Goal: Task Accomplishment & Management: Manage account settings

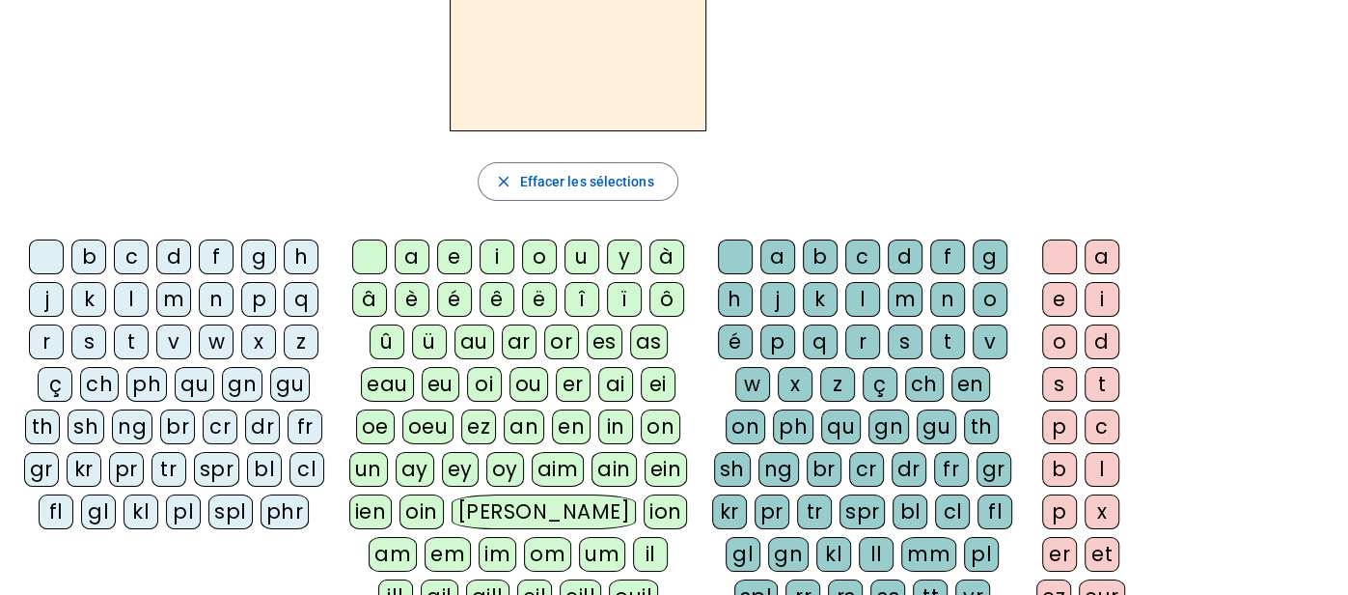
scroll to position [164, 0]
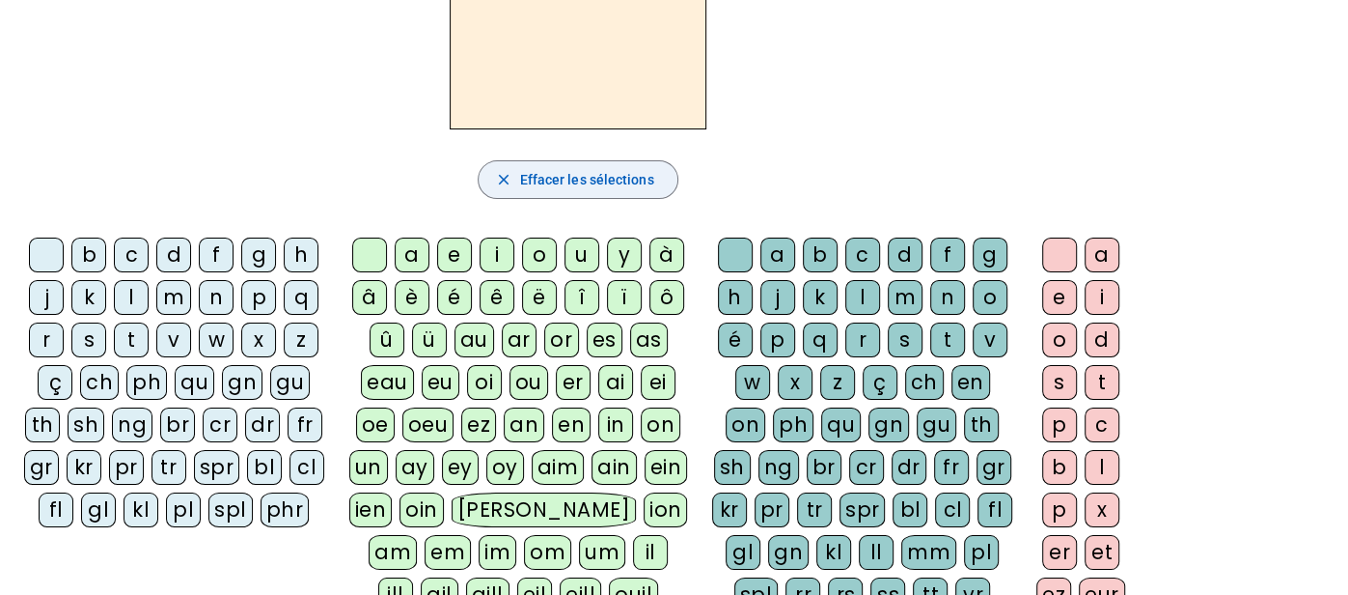
click at [590, 180] on span "Effacer les sélections" at bounding box center [586, 179] width 134 height 23
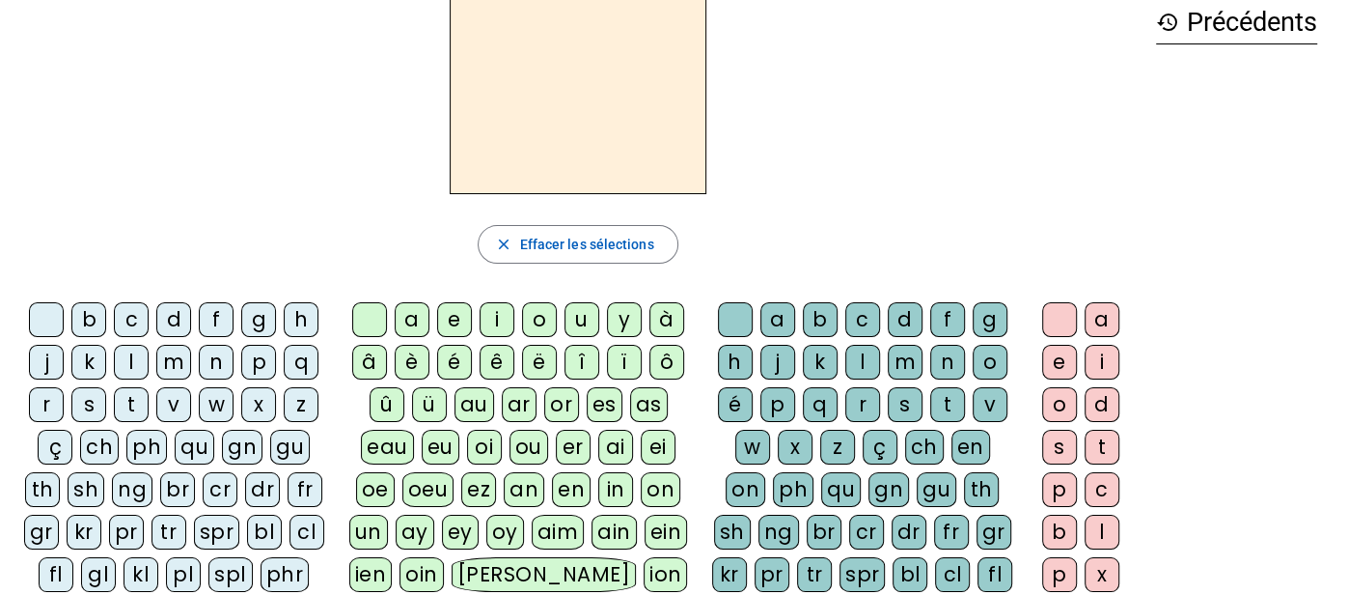
scroll to position [0, 0]
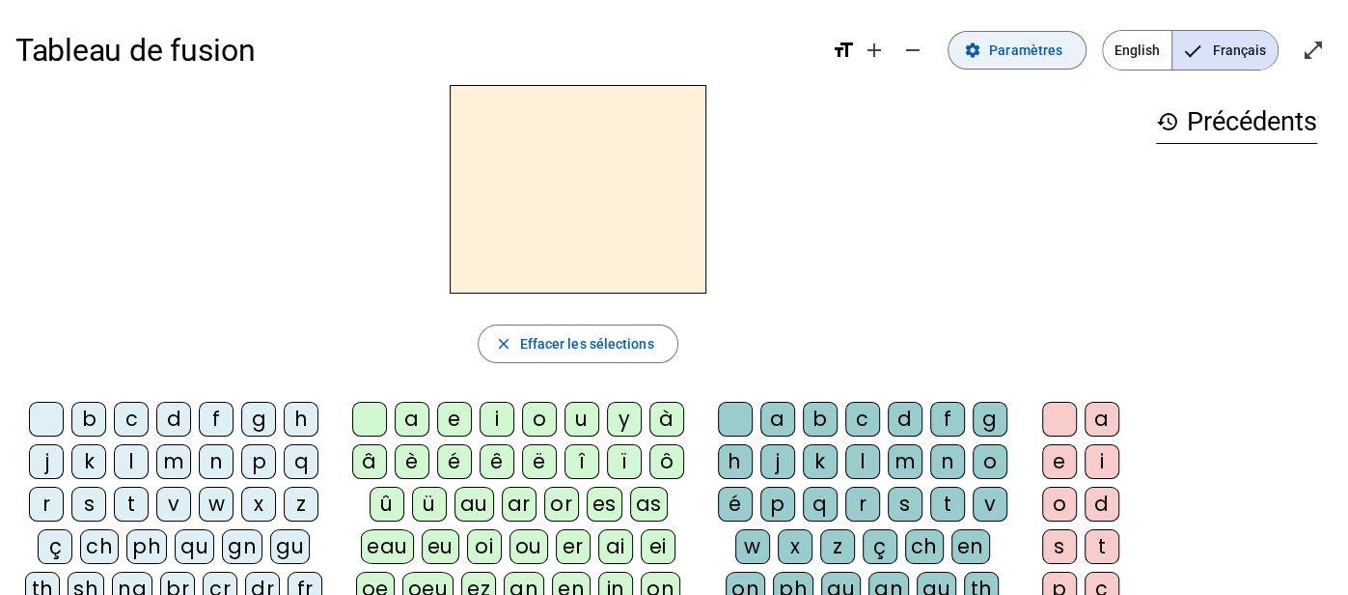
click at [982, 52] on mat-icon "settings" at bounding box center [972, 50] width 17 height 17
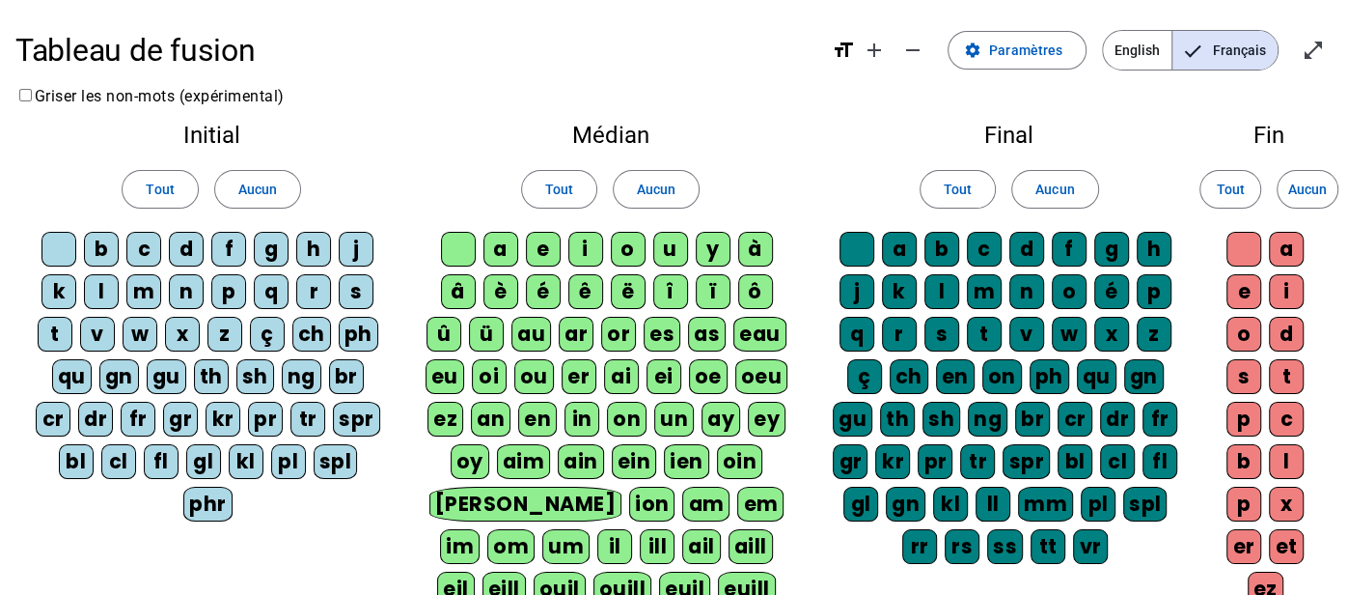
click at [103, 240] on div "b" at bounding box center [101, 249] width 35 height 35
click at [152, 245] on div "c" at bounding box center [143, 249] width 35 height 35
click at [188, 240] on div "d" at bounding box center [186, 249] width 35 height 35
click at [222, 244] on div "f" at bounding box center [228, 249] width 35 height 35
click at [355, 243] on div "j" at bounding box center [356, 249] width 35 height 35
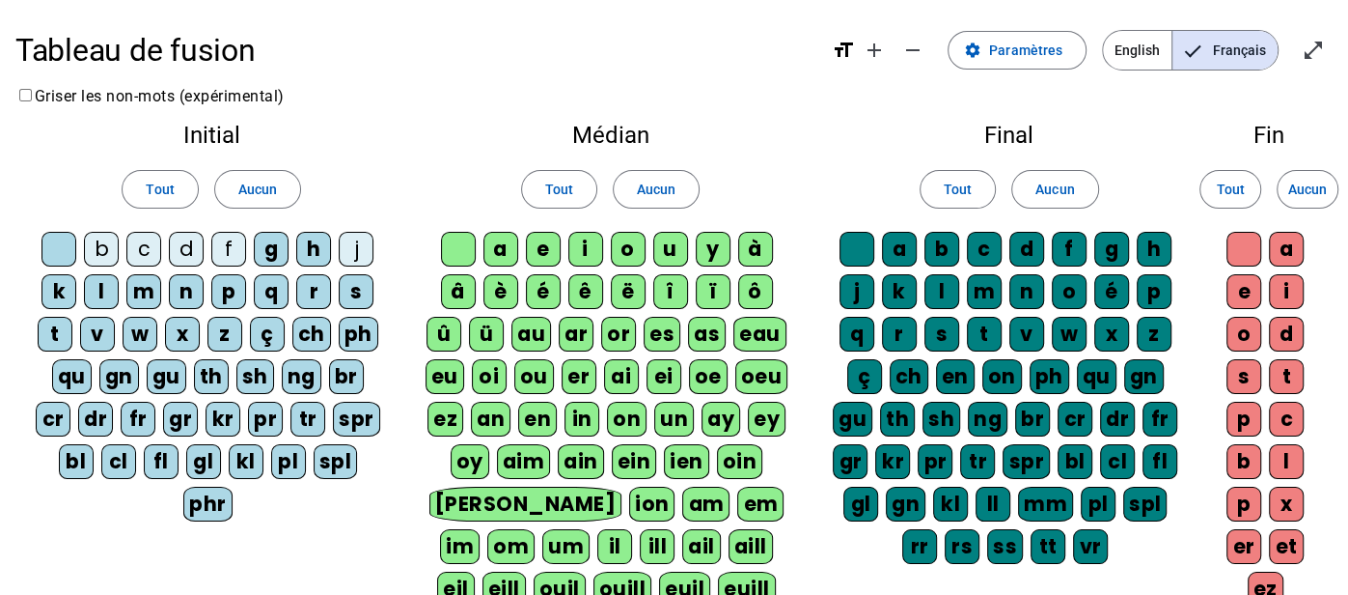
click at [224, 290] on div "p" at bounding box center [228, 291] width 35 height 35
click at [54, 329] on div "t" at bounding box center [55, 334] width 35 height 35
click at [533, 375] on div "ou" at bounding box center [534, 376] width 40 height 35
click at [977, 248] on div "c" at bounding box center [984, 249] width 35 height 35
click at [1070, 244] on div "f" at bounding box center [1069, 249] width 35 height 35
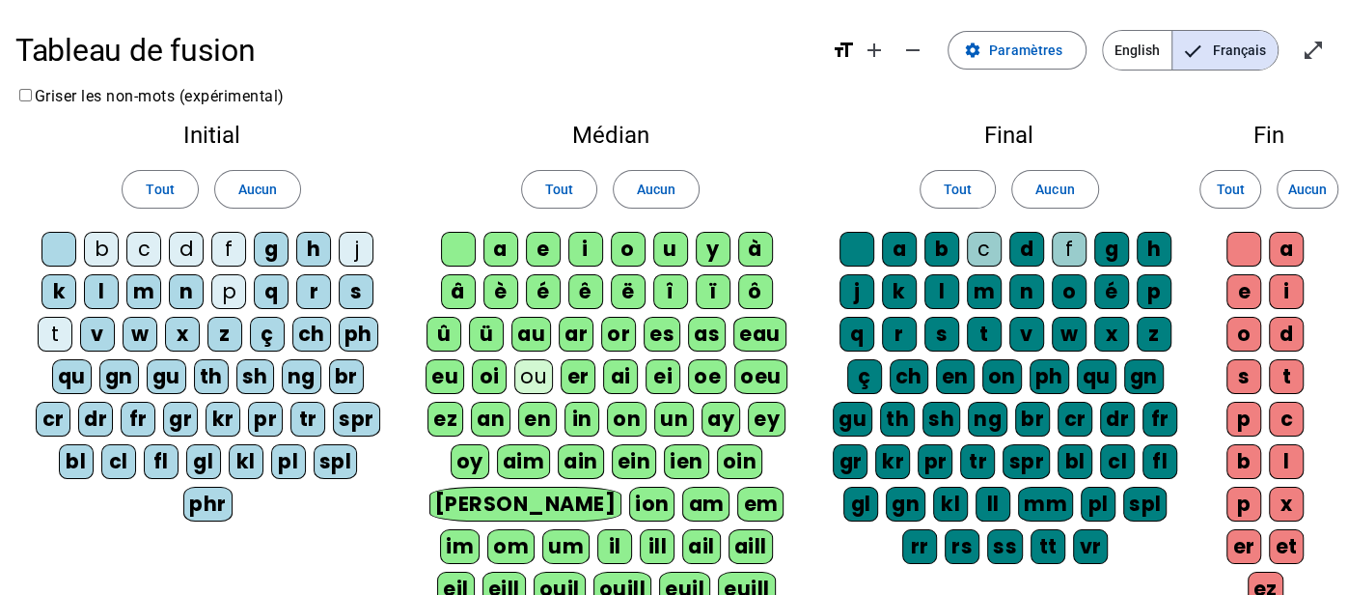
click at [902, 324] on div "r" at bounding box center [899, 334] width 35 height 35
click at [1248, 285] on div "e" at bounding box center [1244, 291] width 35 height 35
click at [1251, 372] on div "s" at bounding box center [1244, 376] width 35 height 35
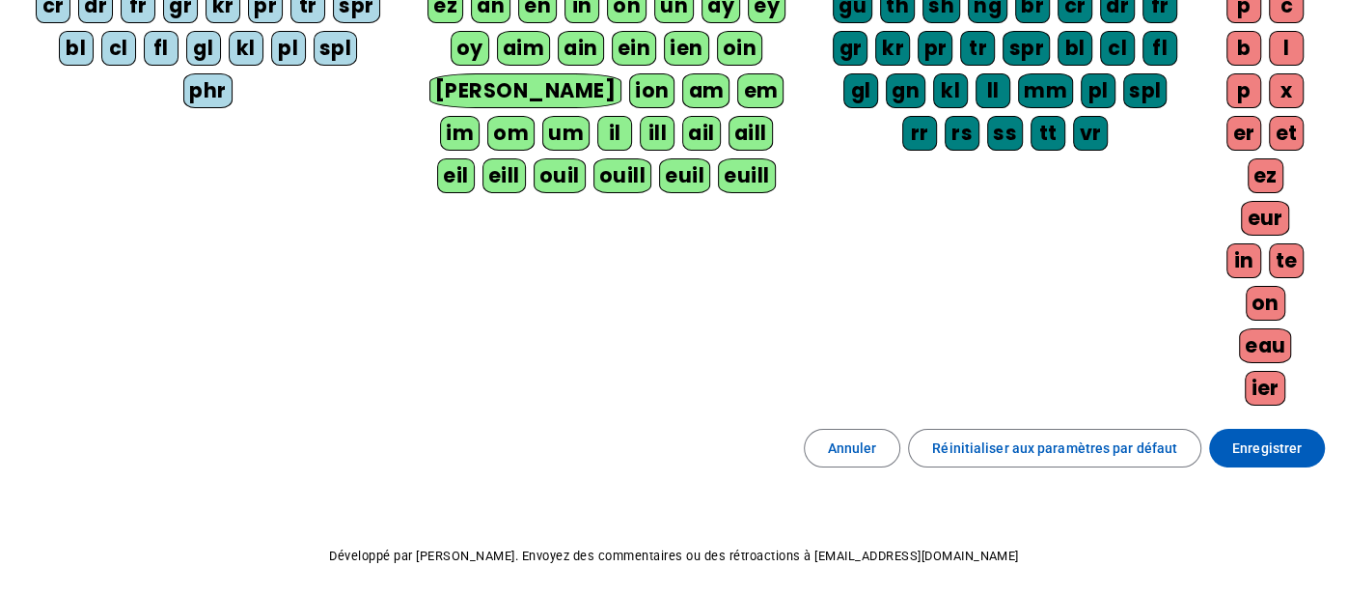
scroll to position [480, 0]
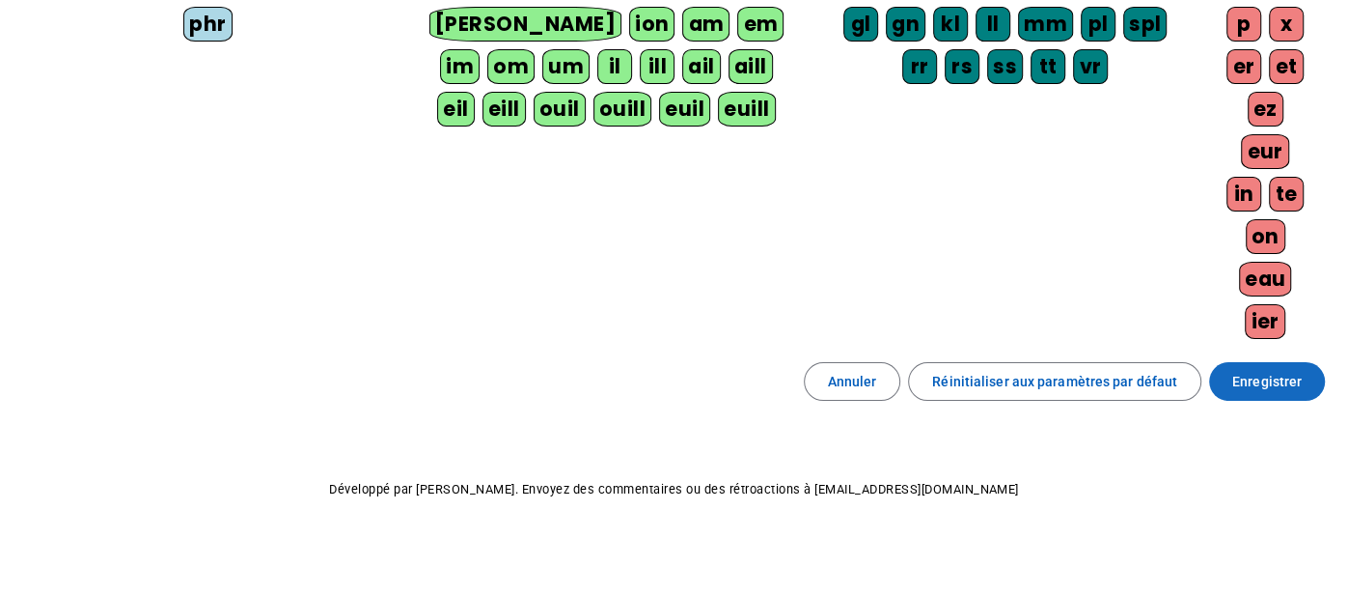
click at [1289, 379] on span "Enregistrer" at bounding box center [1267, 381] width 69 height 23
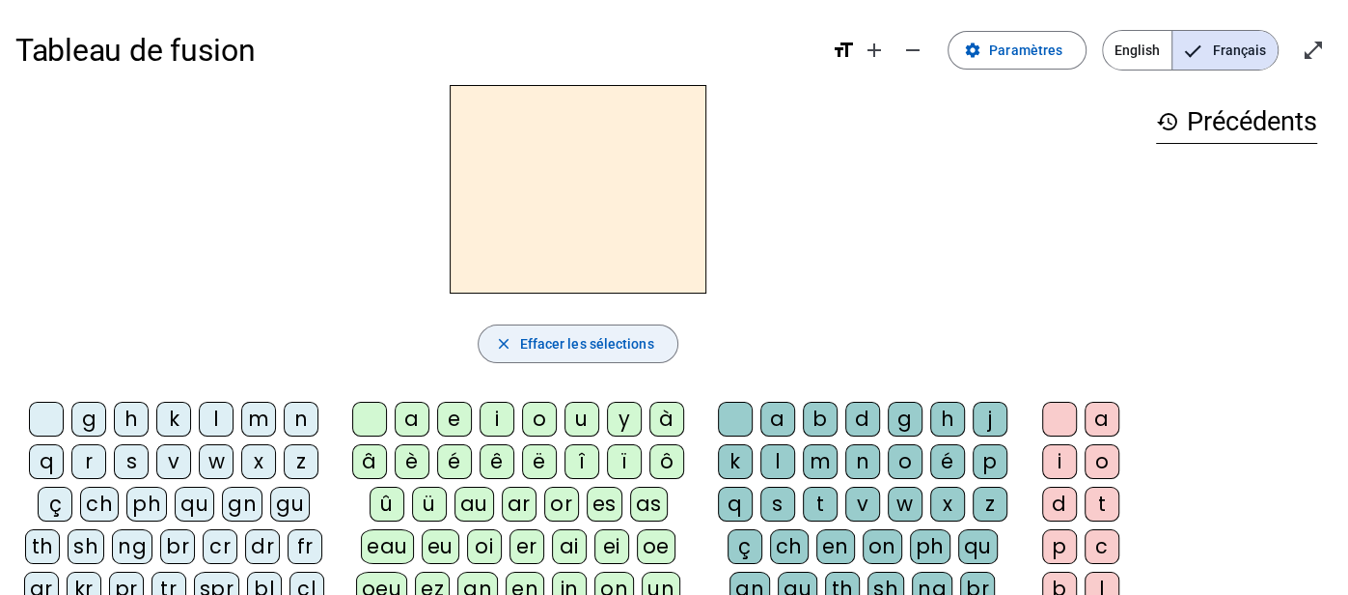
click at [582, 356] on span "button" at bounding box center [578, 343] width 198 height 46
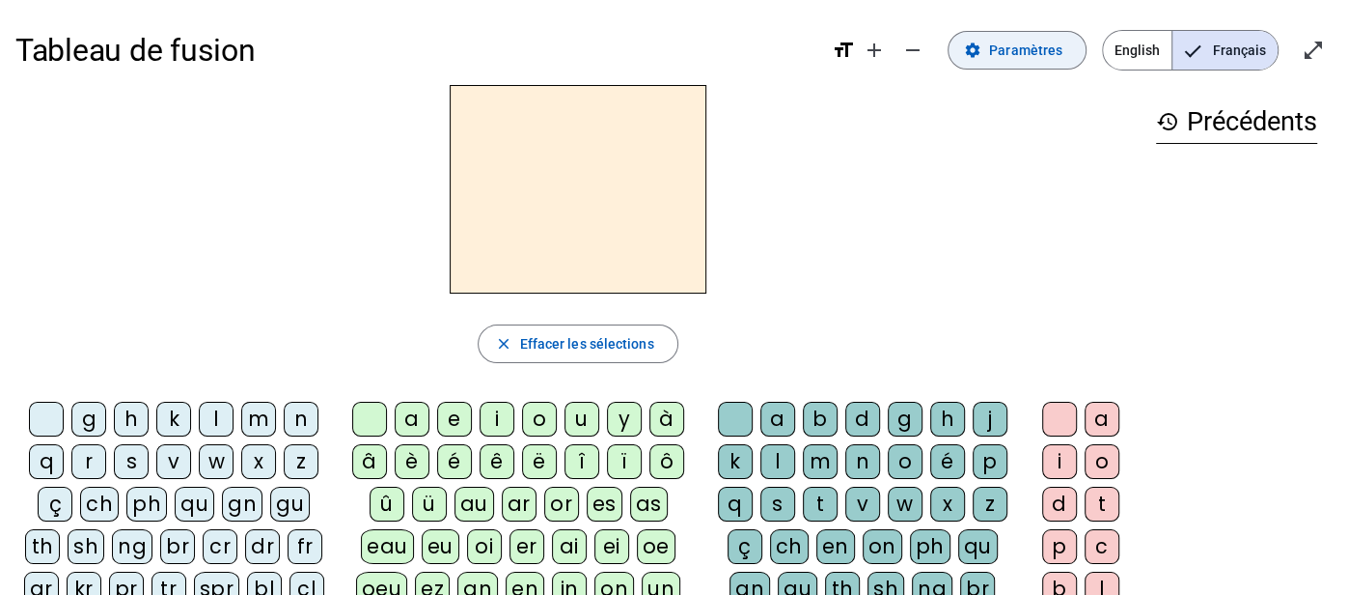
click at [1023, 43] on span "Paramètres" at bounding box center [1025, 50] width 73 height 23
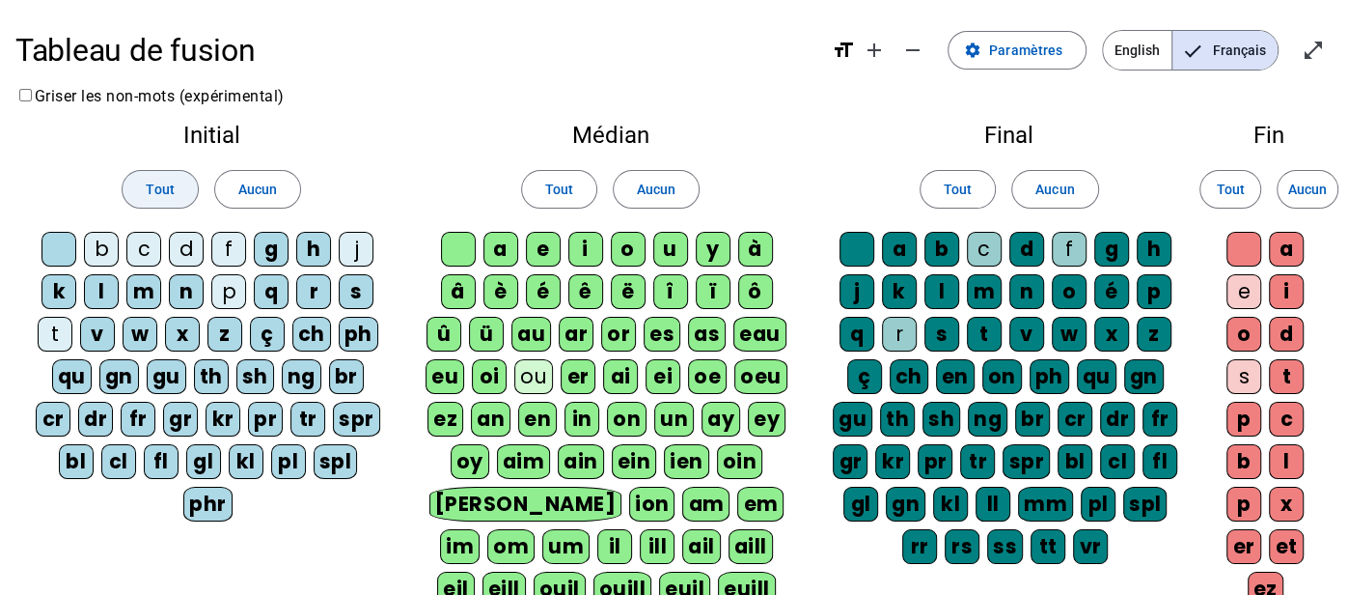
click at [177, 186] on span at bounding box center [160, 189] width 74 height 46
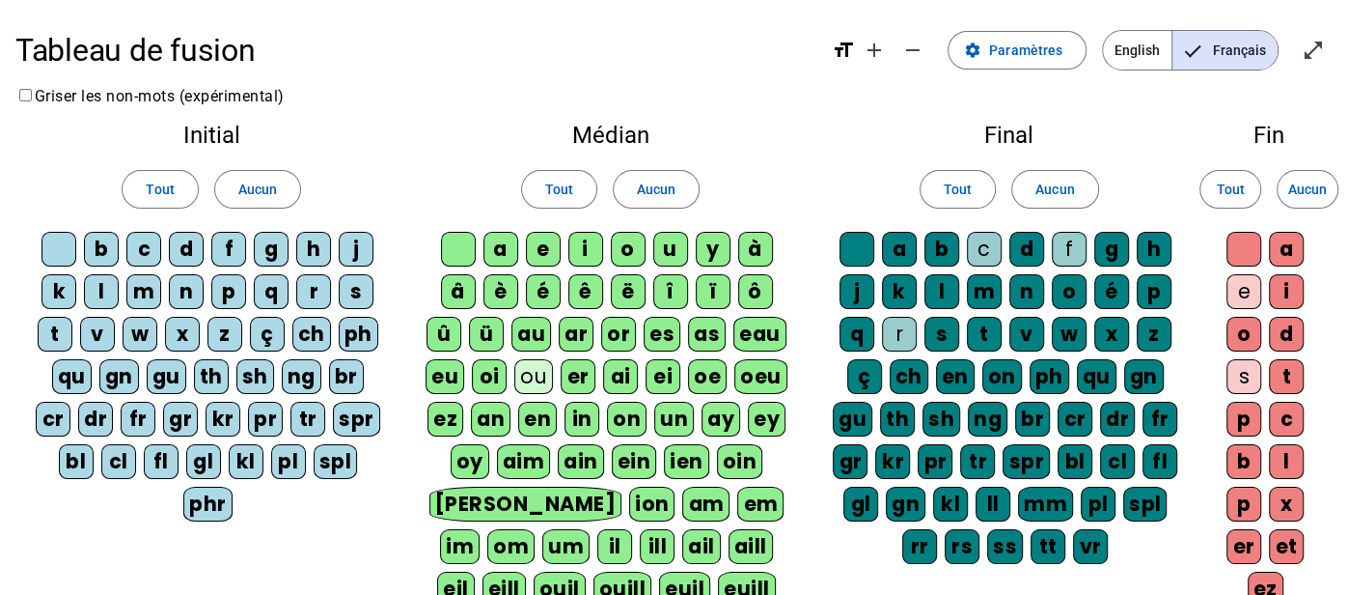
click at [306, 185] on div "Tout Aucun" at bounding box center [212, 189] width 362 height 54
click at [277, 181] on span at bounding box center [257, 189] width 85 height 46
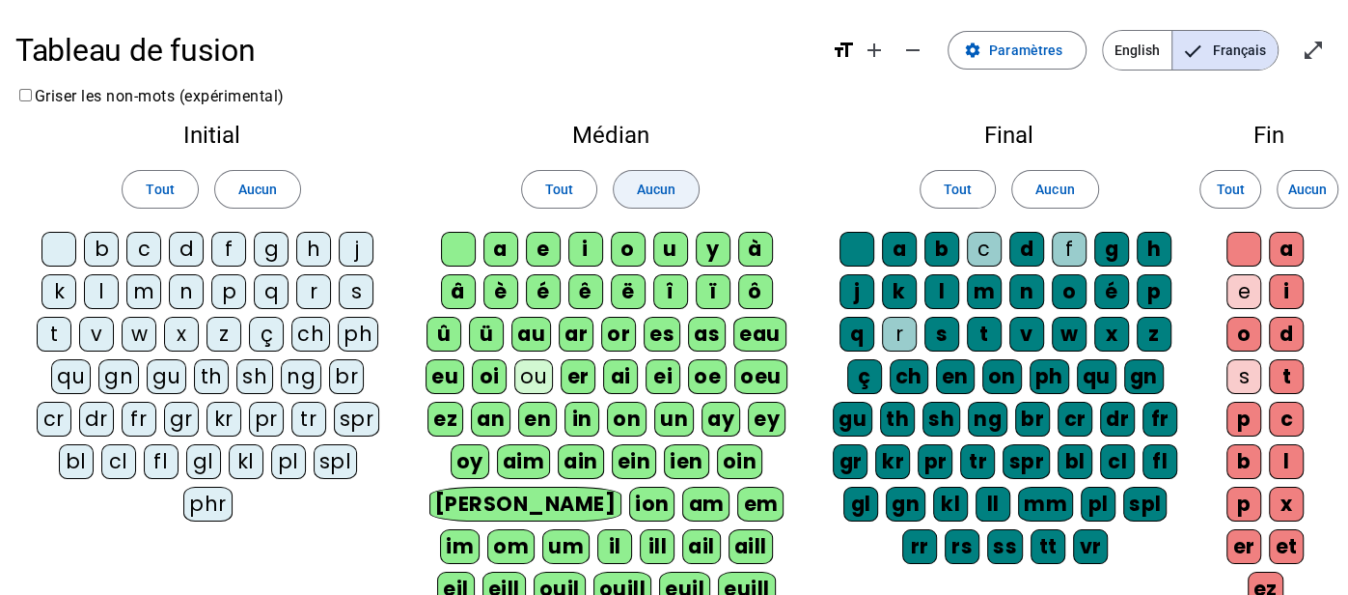
click at [681, 187] on span at bounding box center [656, 189] width 85 height 46
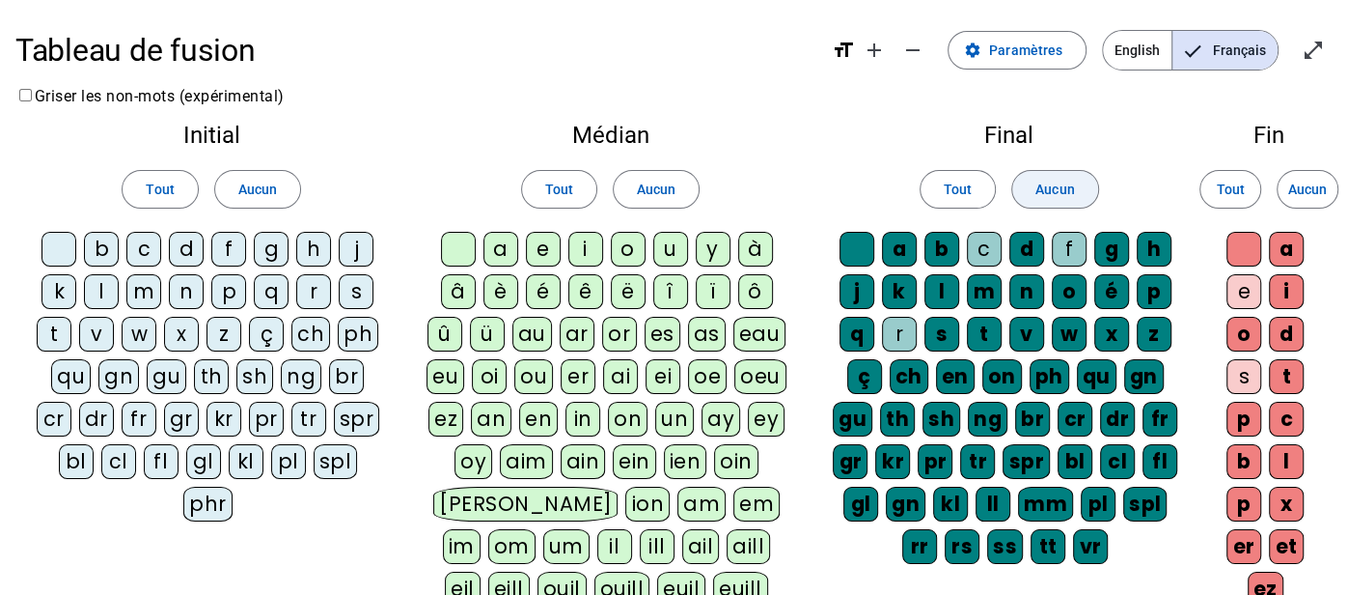
click at [1059, 193] on span "Aucun" at bounding box center [1055, 189] width 39 height 23
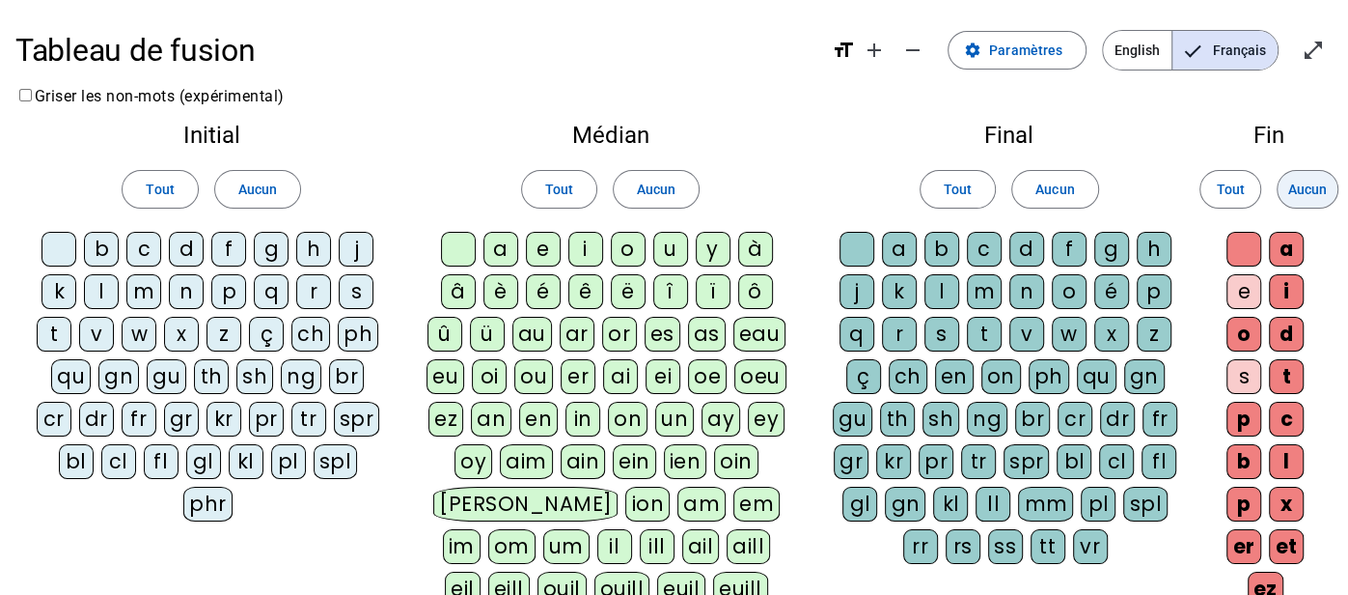
click at [1313, 195] on span "Aucun" at bounding box center [1308, 189] width 39 height 23
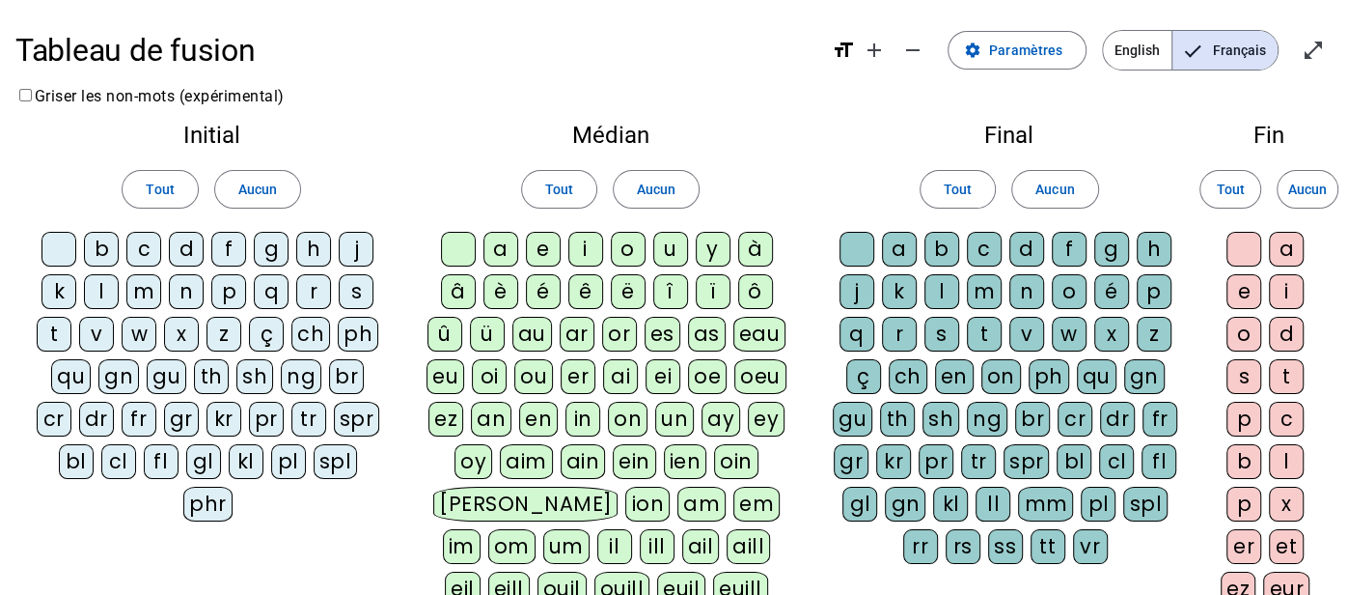
click at [105, 239] on div "b" at bounding box center [101, 249] width 35 height 35
click at [139, 244] on div "c" at bounding box center [143, 249] width 35 height 35
click at [189, 243] on div "d" at bounding box center [186, 249] width 35 height 35
click at [232, 249] on div "f" at bounding box center [228, 249] width 35 height 35
click at [353, 248] on div "j" at bounding box center [356, 249] width 35 height 35
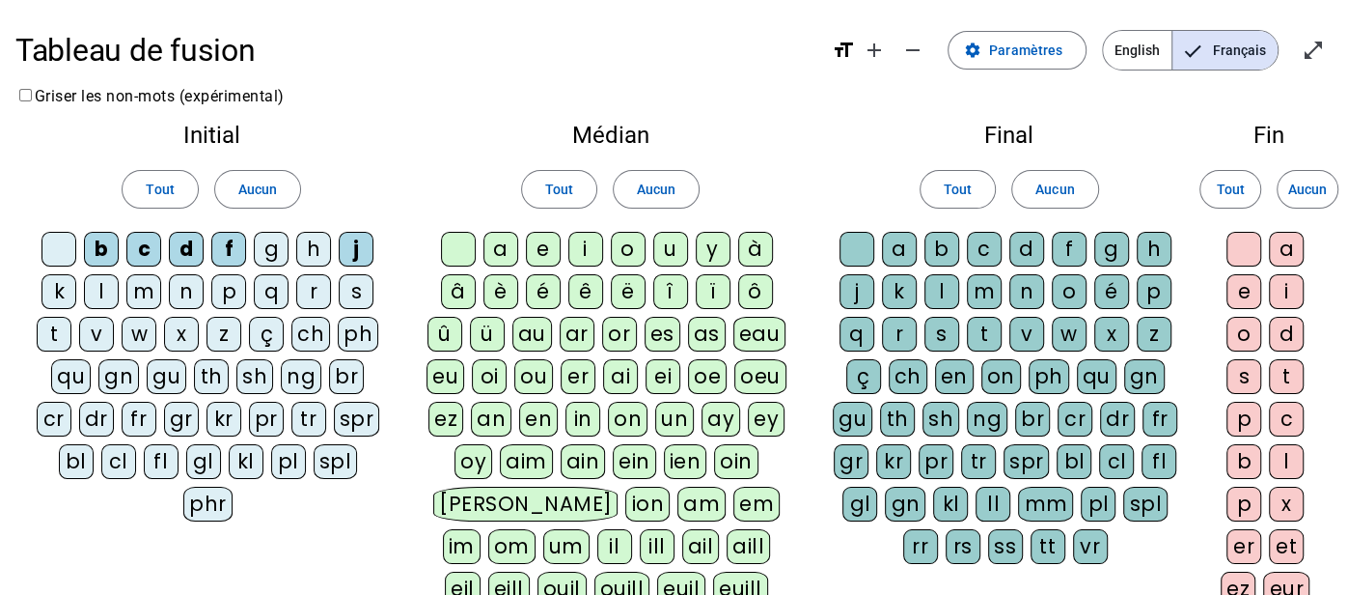
click at [224, 292] on div "p" at bounding box center [228, 291] width 35 height 35
click at [56, 326] on div "t" at bounding box center [54, 334] width 35 height 35
click at [539, 372] on div "ou" at bounding box center [533, 376] width 39 height 35
click at [978, 245] on div "c" at bounding box center [984, 249] width 35 height 35
click at [1062, 249] on div "f" at bounding box center [1069, 249] width 35 height 35
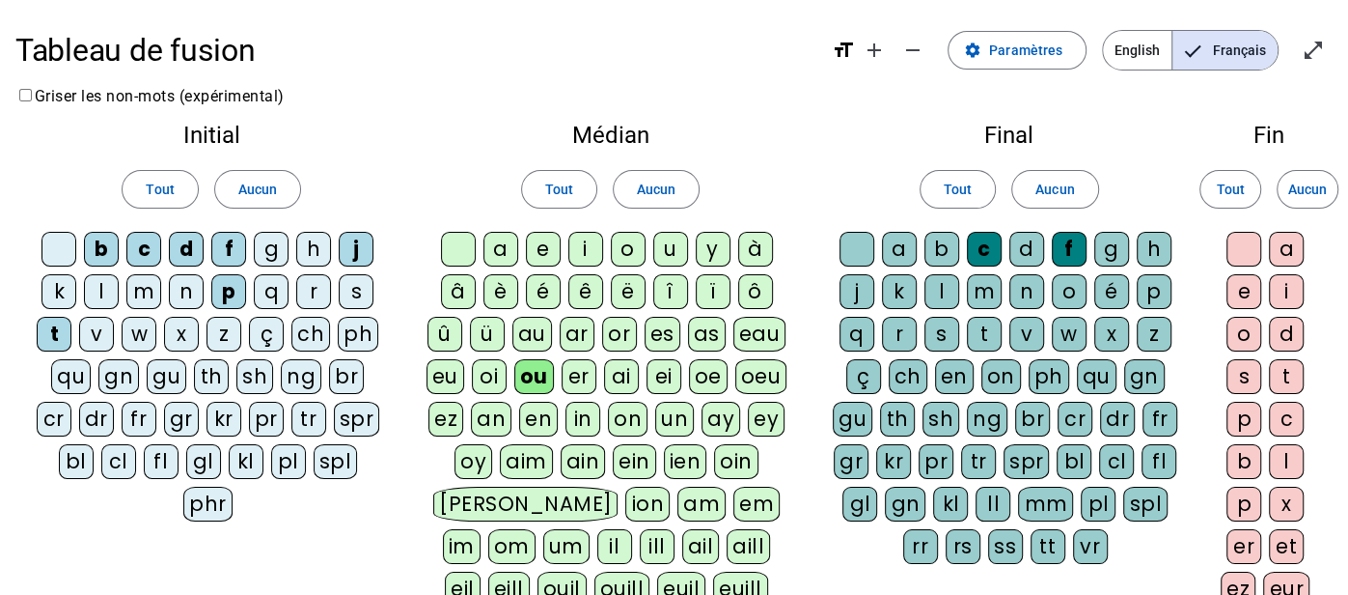
click at [895, 329] on div "r" at bounding box center [899, 334] width 35 height 35
click at [1253, 285] on div "e" at bounding box center [1244, 291] width 35 height 35
click at [1245, 375] on div "s" at bounding box center [1244, 376] width 35 height 35
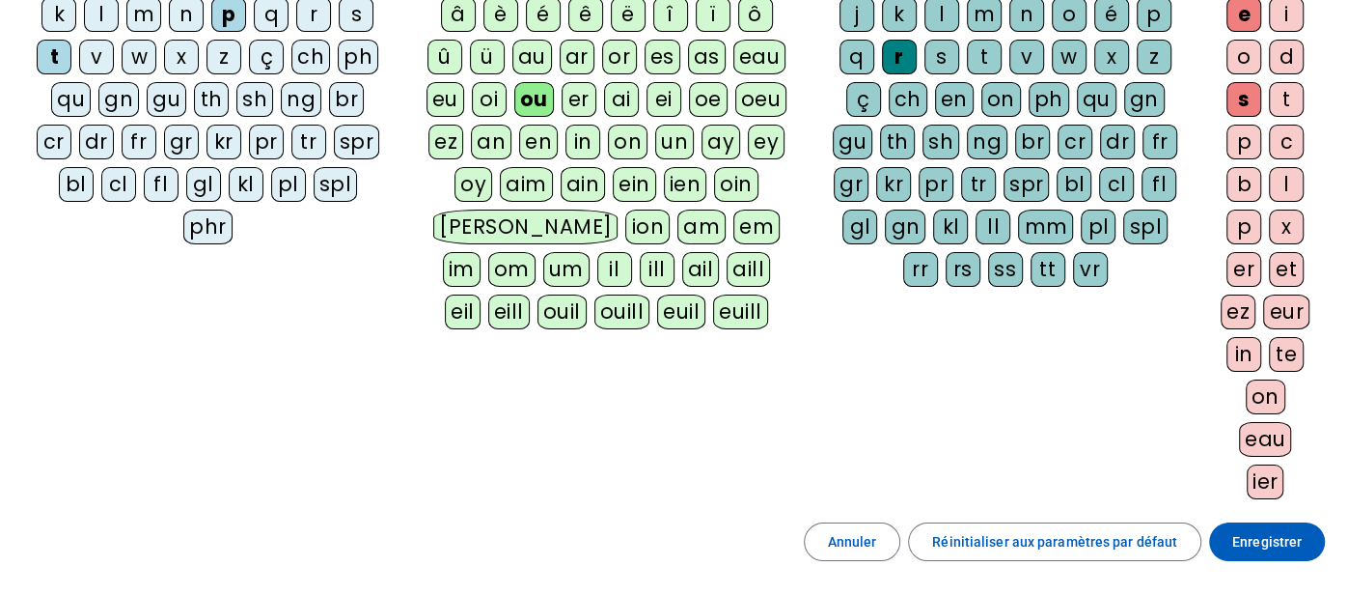
scroll to position [301, 0]
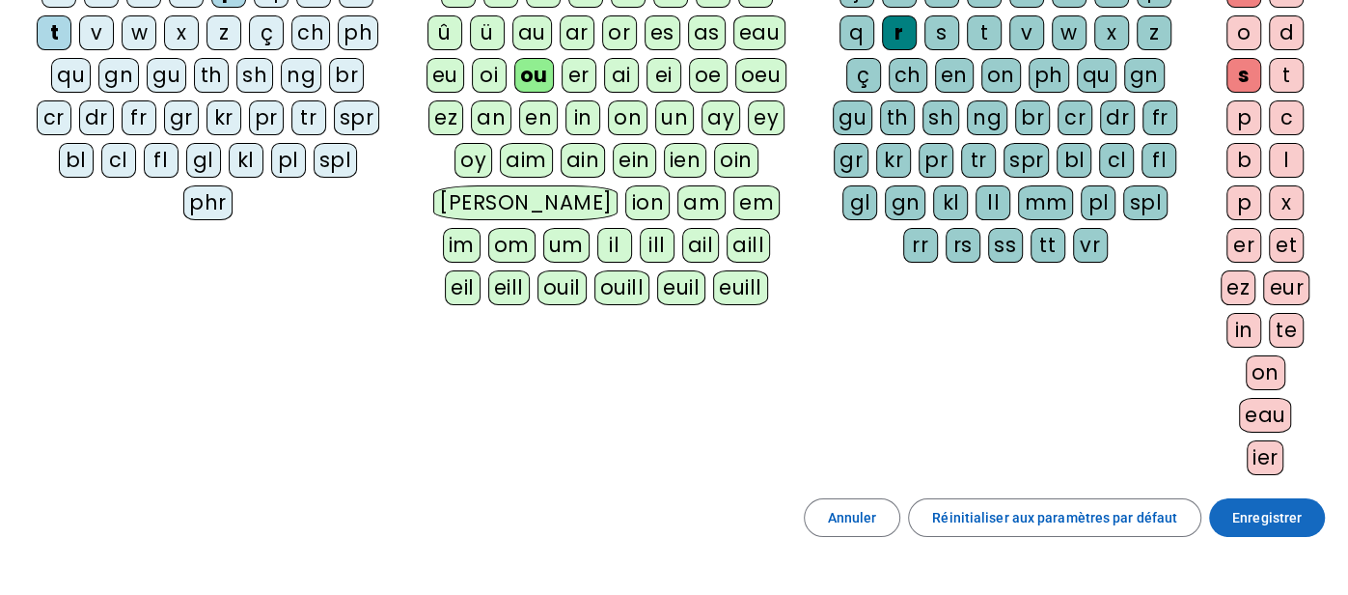
click at [1239, 516] on span "Enregistrer" at bounding box center [1267, 517] width 69 height 23
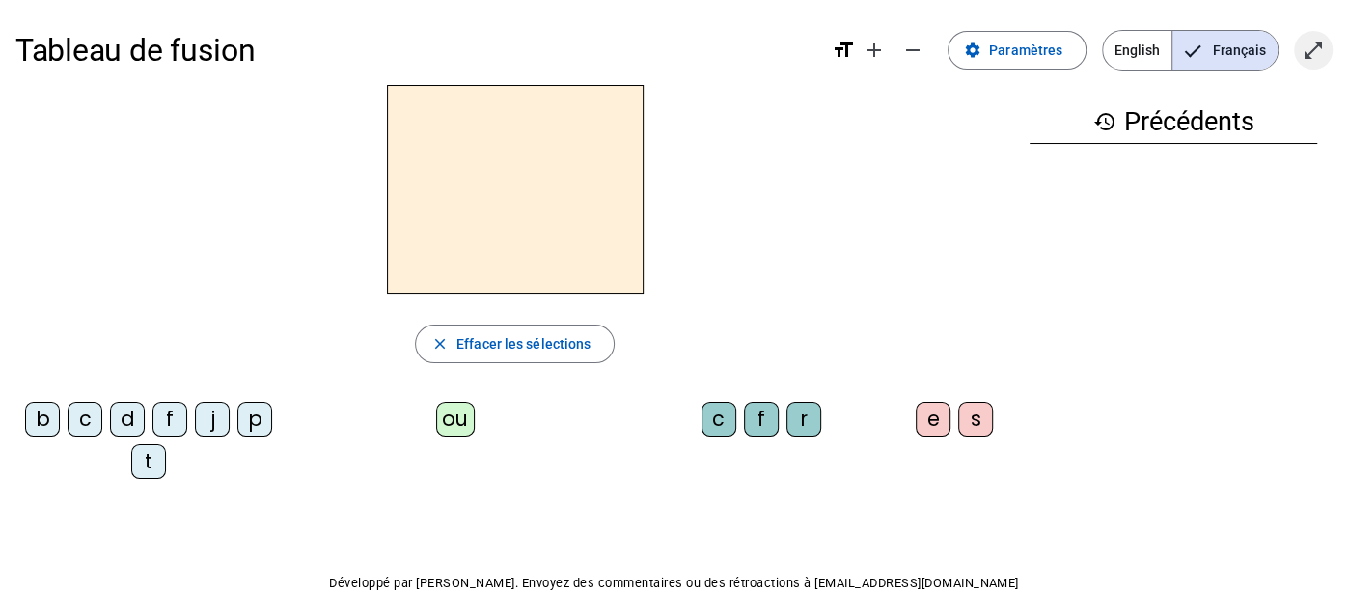
click at [1305, 56] on mat-icon "open_in_full" at bounding box center [1313, 50] width 23 height 23
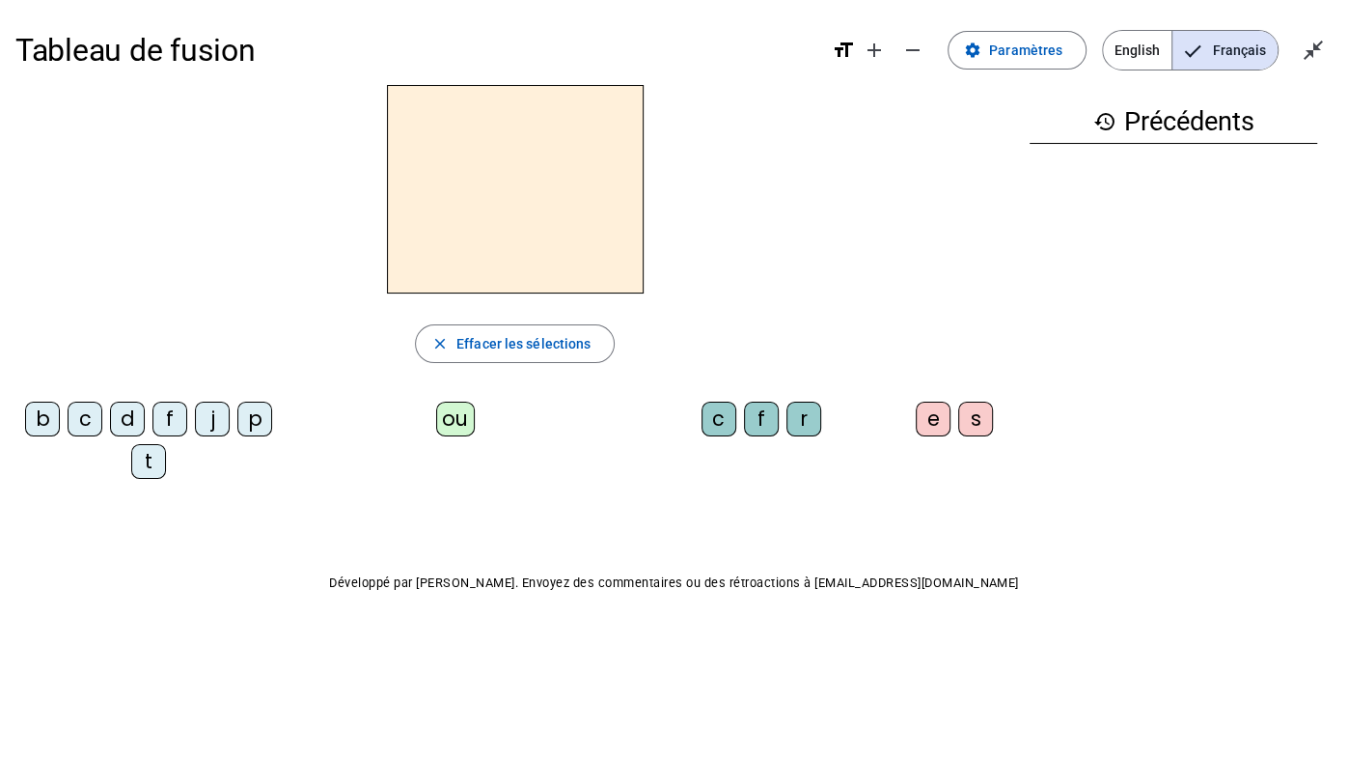
click at [449, 415] on div "ou" at bounding box center [455, 419] width 39 height 35
click at [804, 415] on div "r" at bounding box center [804, 419] width 35 height 35
click at [967, 416] on div "s" at bounding box center [976, 419] width 35 height 35
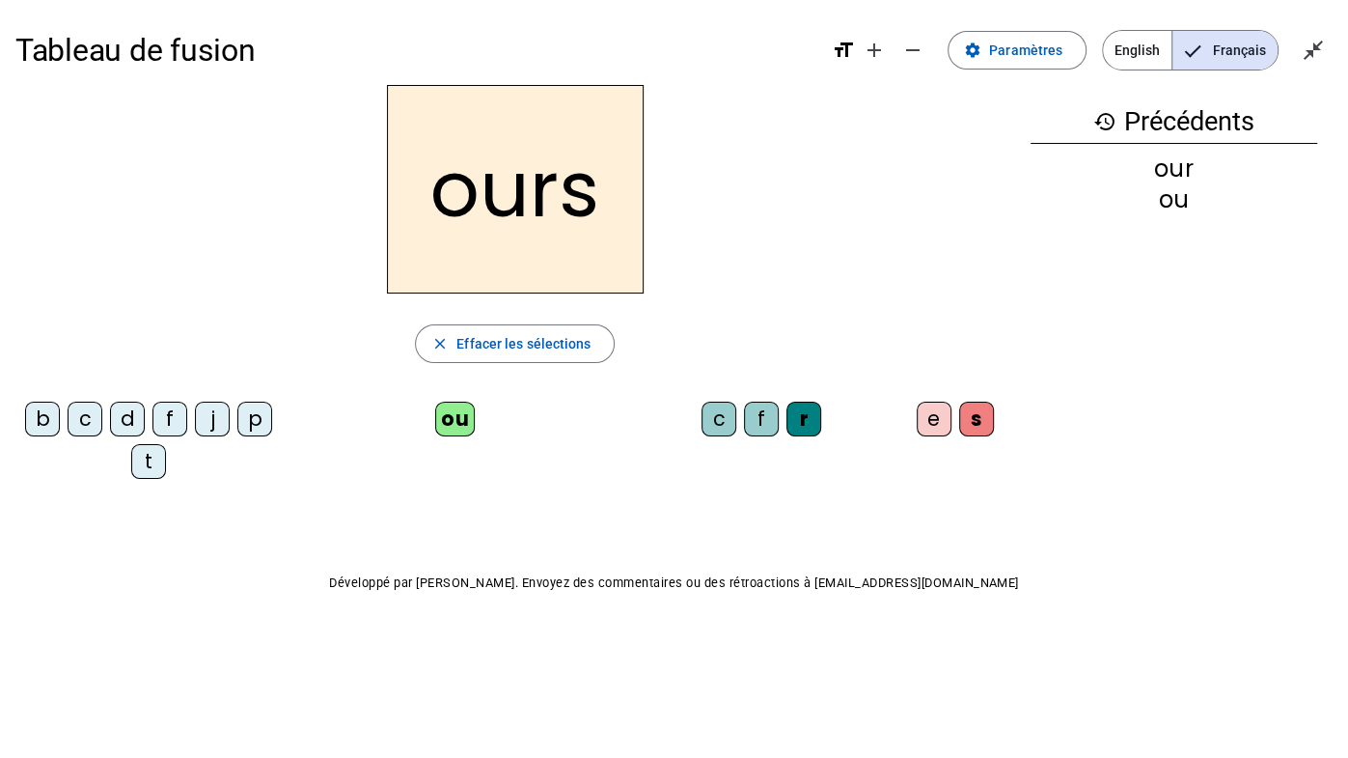
click at [96, 419] on div "c" at bounding box center [85, 419] width 35 height 35
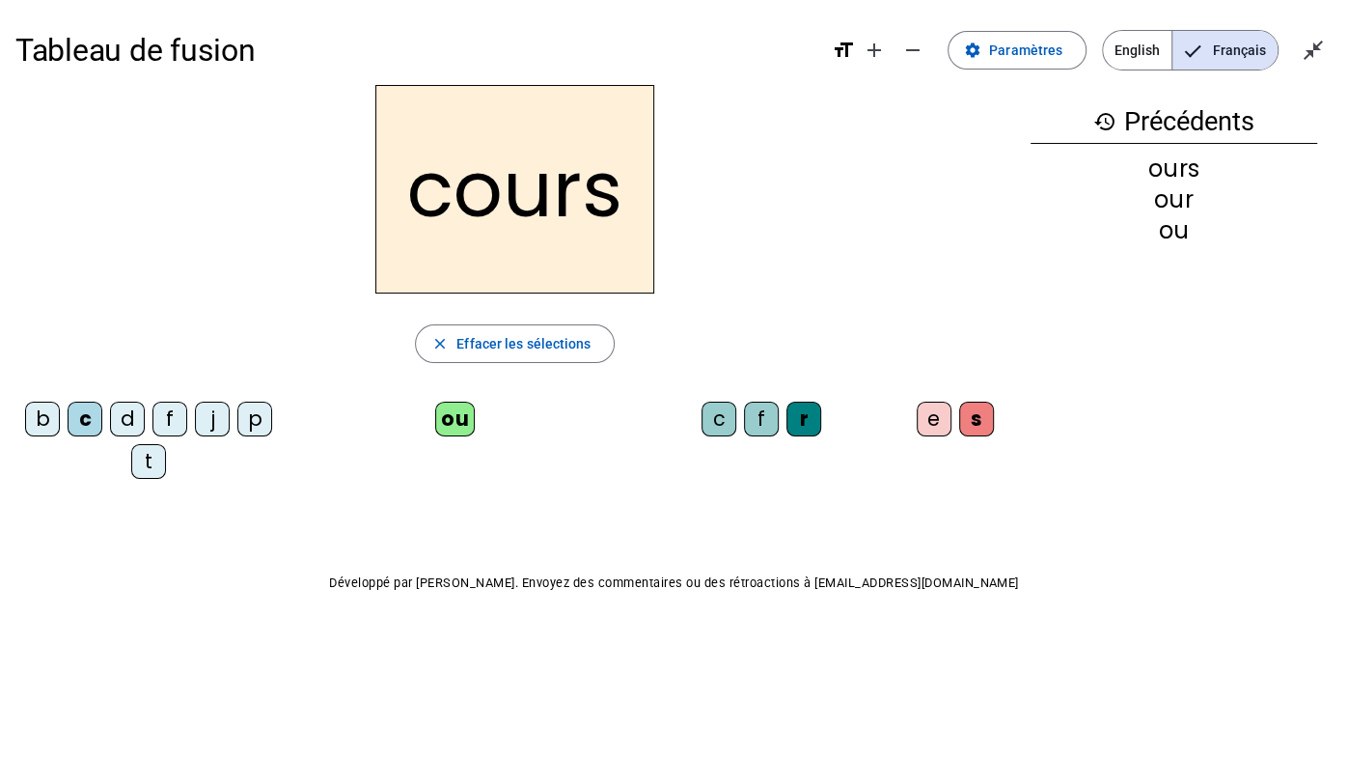
click at [142, 456] on div "t" at bounding box center [148, 461] width 35 height 35
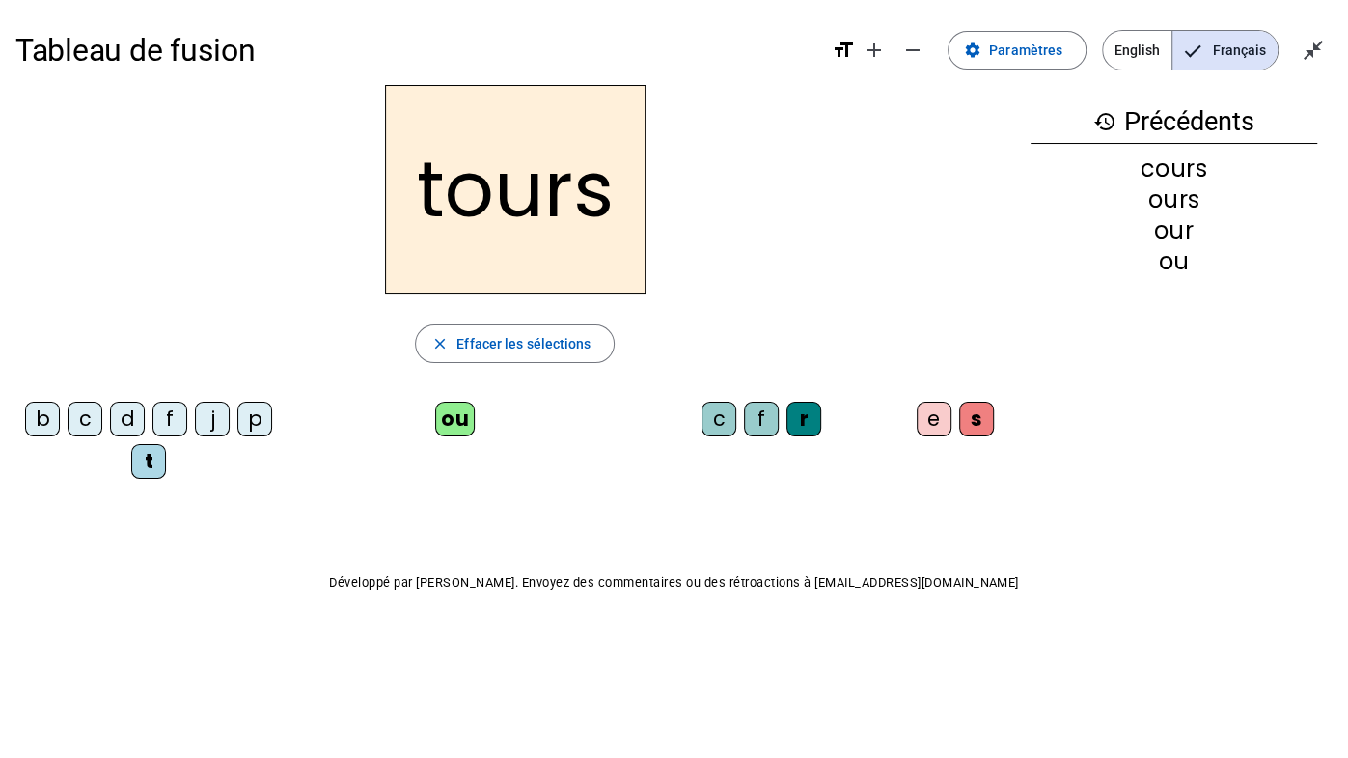
click at [161, 427] on div "f" at bounding box center [170, 419] width 35 height 35
click at [979, 416] on div "s" at bounding box center [976, 419] width 35 height 35
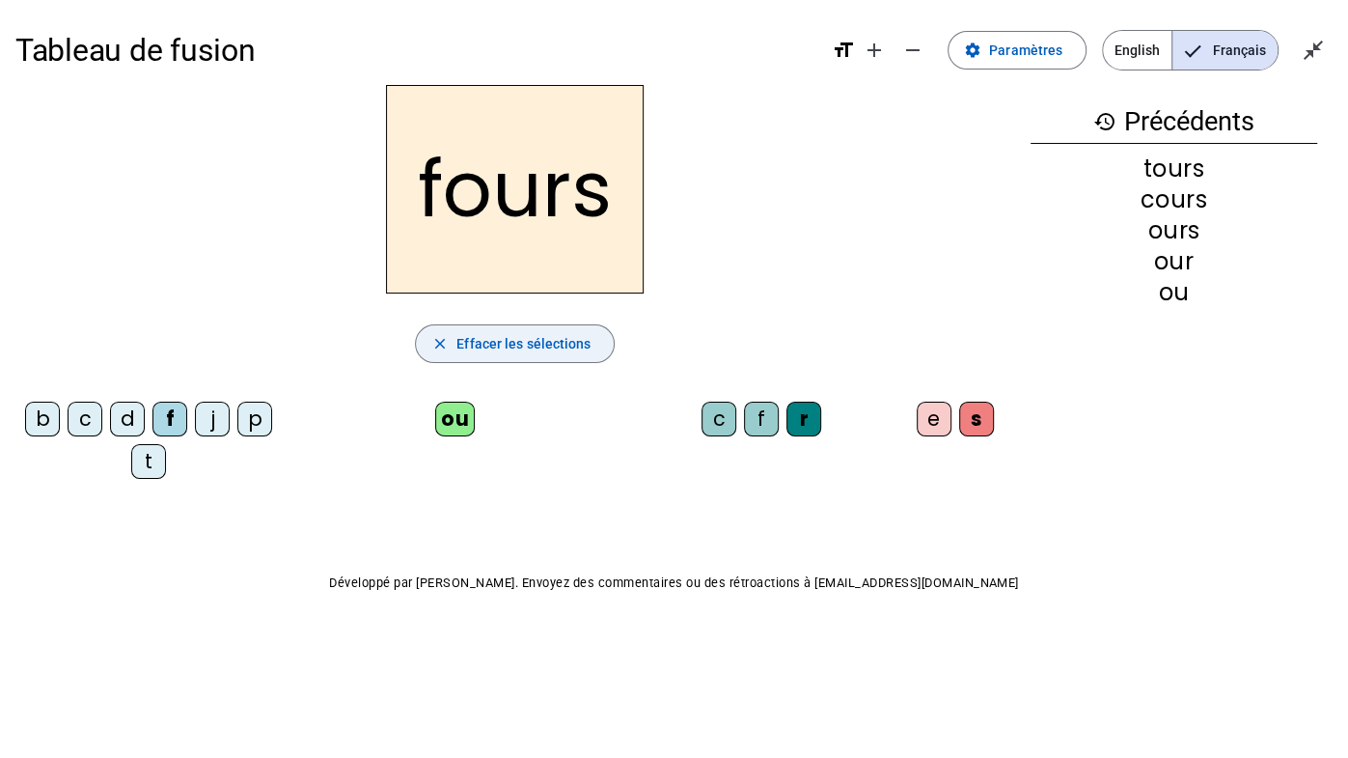
click at [481, 342] on span "Effacer les sélections" at bounding box center [524, 343] width 134 height 23
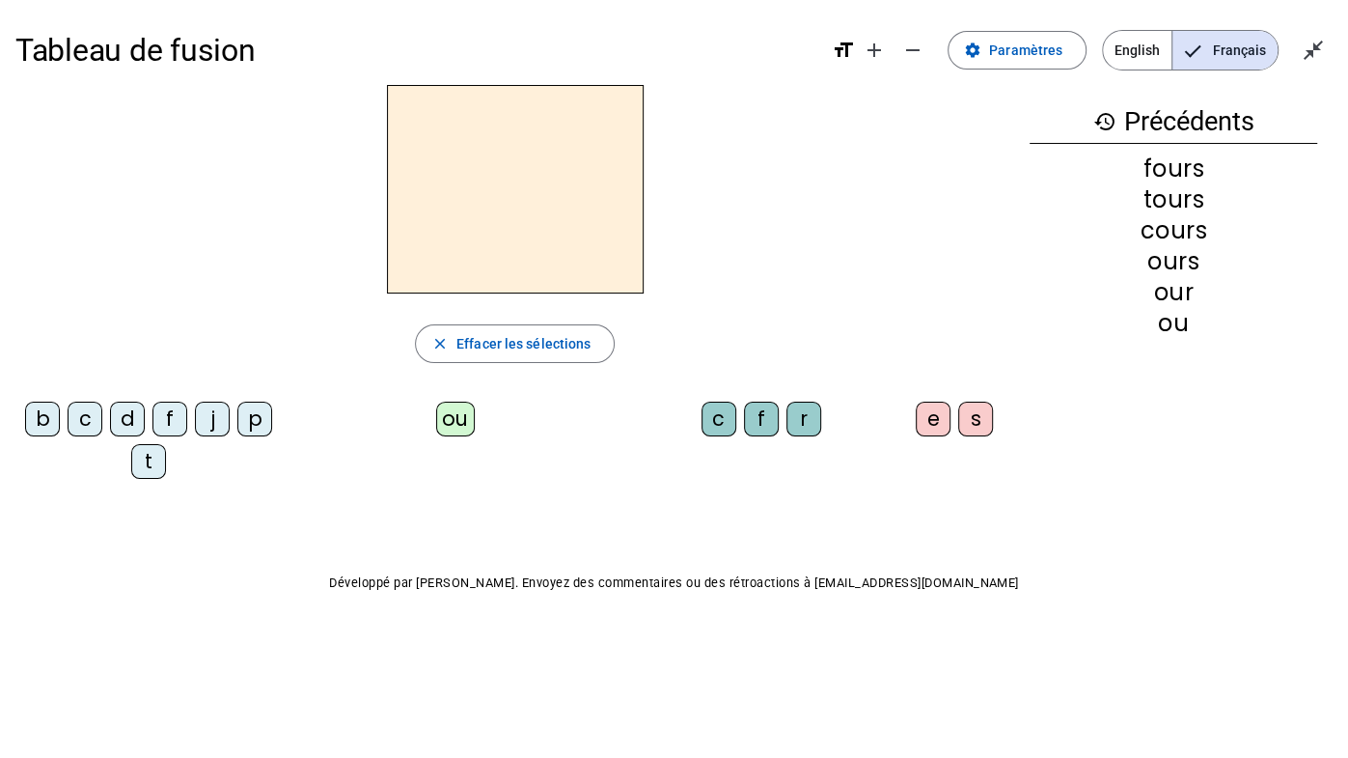
click at [214, 419] on div "j" at bounding box center [212, 419] width 35 height 35
click at [446, 418] on div "ou" at bounding box center [455, 419] width 39 height 35
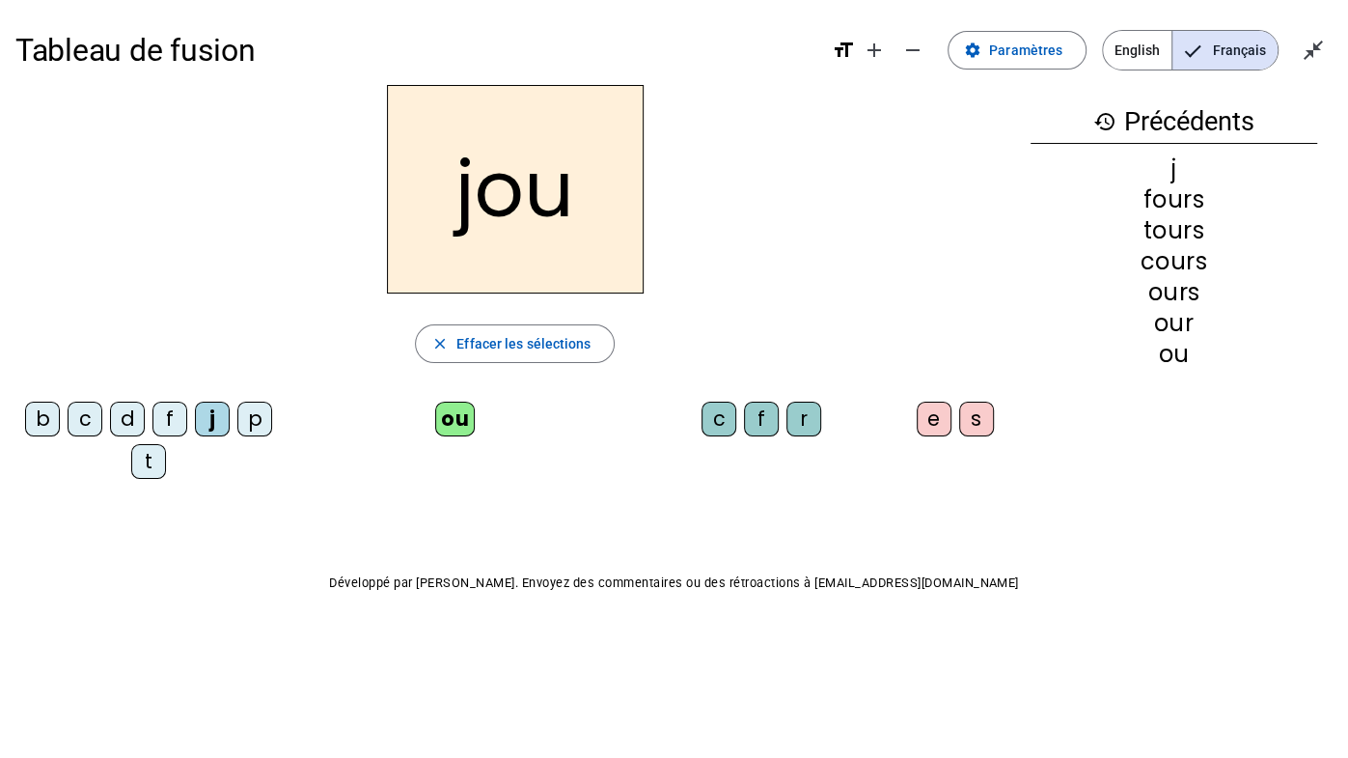
click at [805, 416] on div "r" at bounding box center [804, 419] width 35 height 35
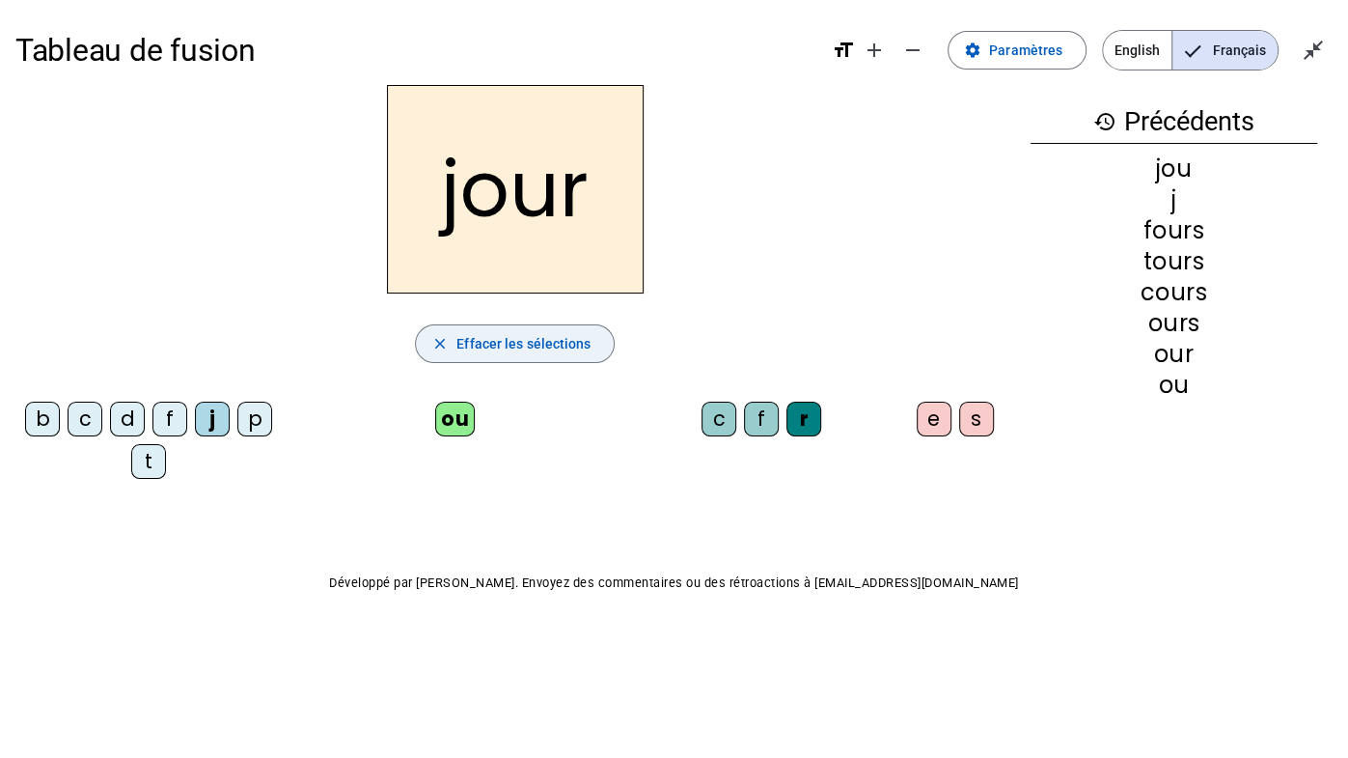
click at [513, 347] on span "Effacer les sélections" at bounding box center [524, 343] width 134 height 23
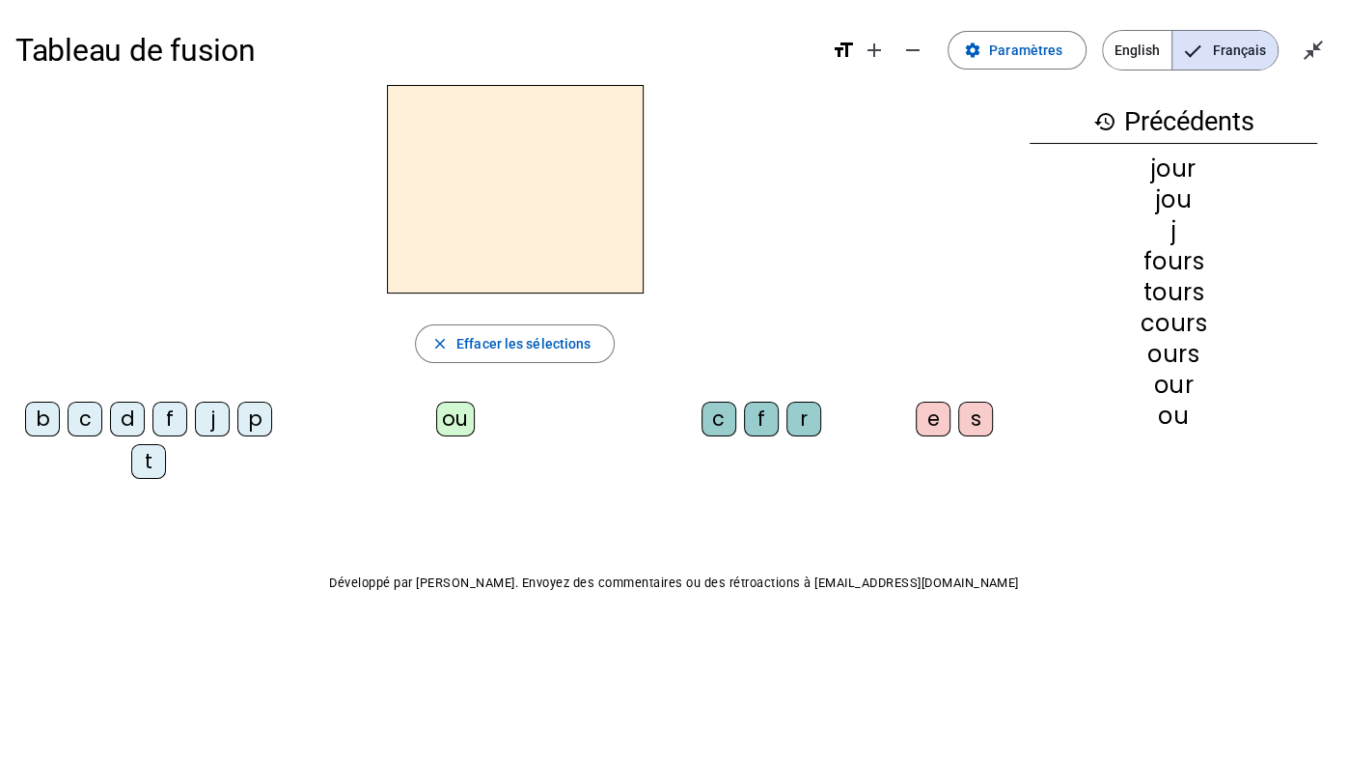
click at [89, 413] on div "c" at bounding box center [85, 419] width 35 height 35
click at [456, 421] on div "ou" at bounding box center [455, 419] width 39 height 35
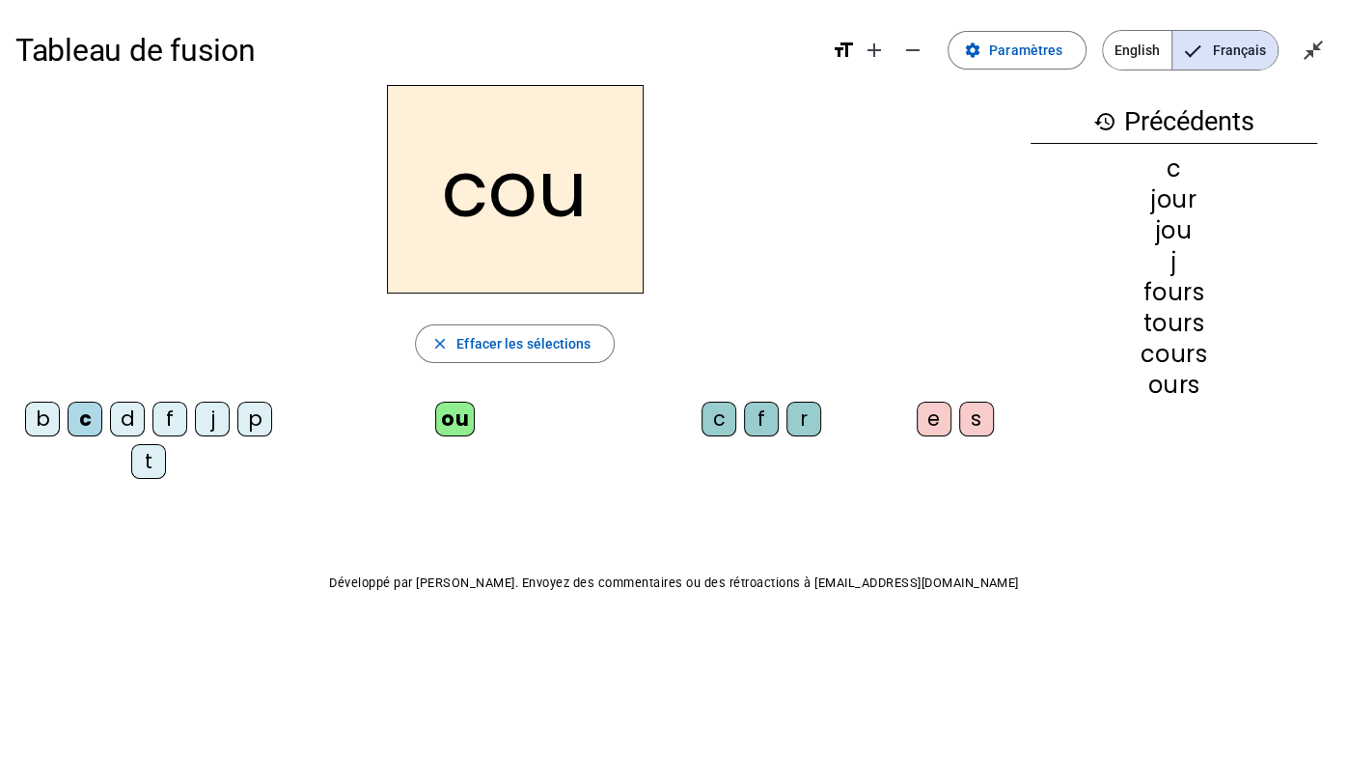
click at [799, 415] on div "r" at bounding box center [804, 419] width 35 height 35
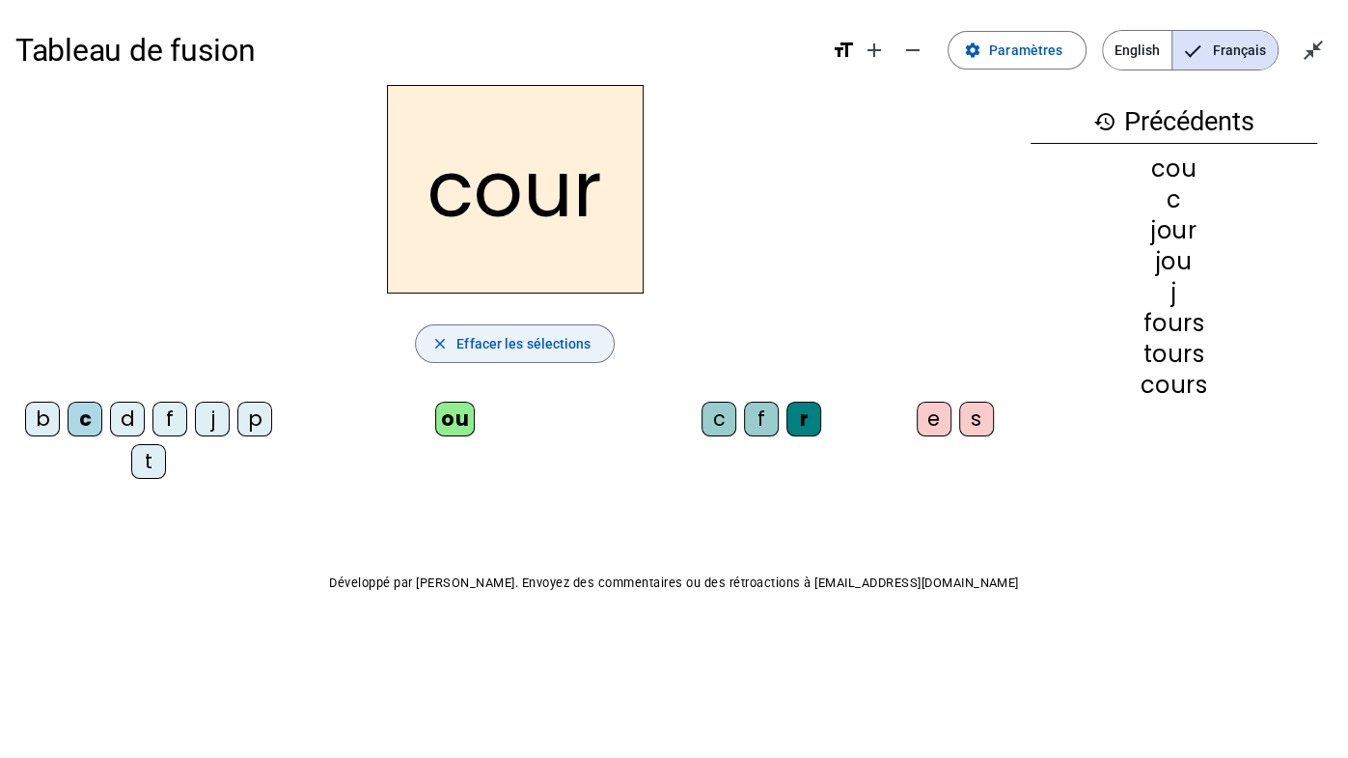
click at [561, 345] on span "Effacer les sélections" at bounding box center [524, 343] width 134 height 23
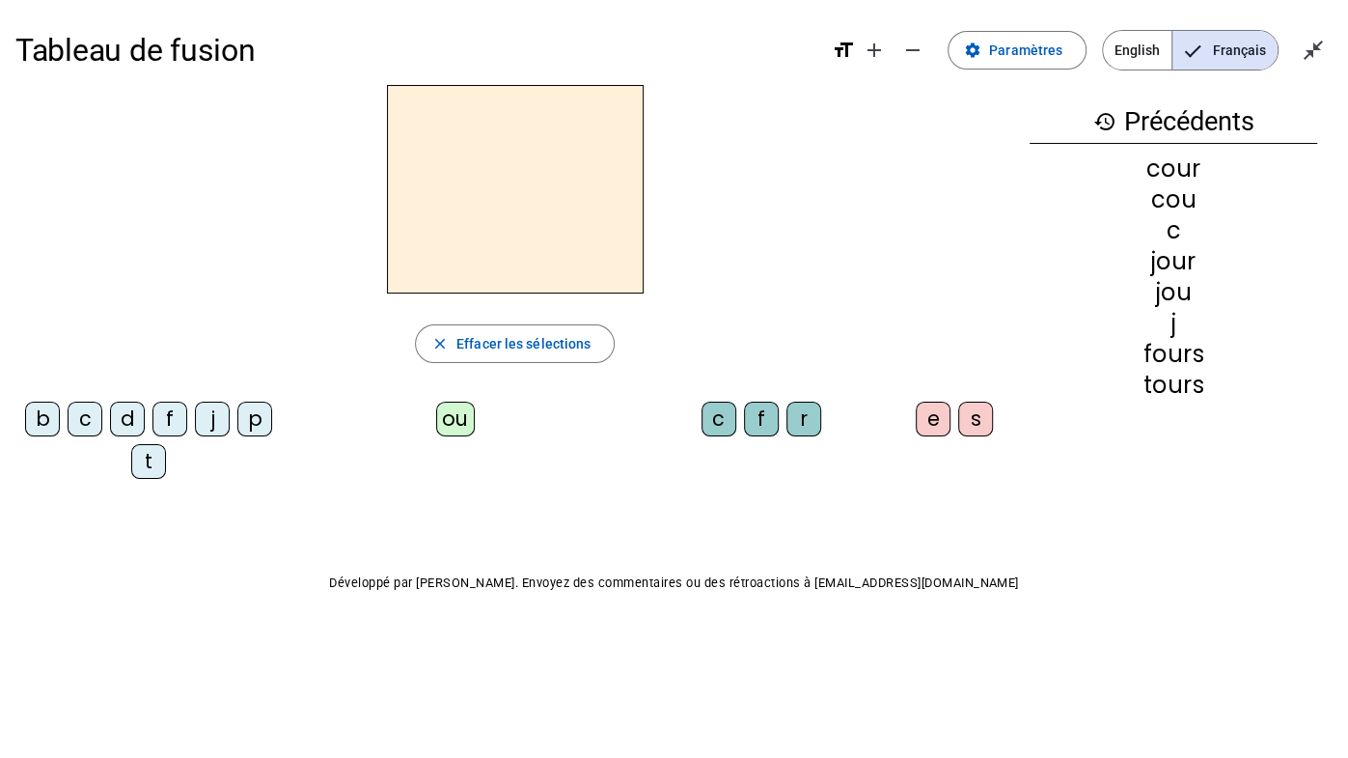
click at [244, 408] on div "p" at bounding box center [254, 419] width 35 height 35
click at [444, 414] on div "ou" at bounding box center [455, 419] width 39 height 35
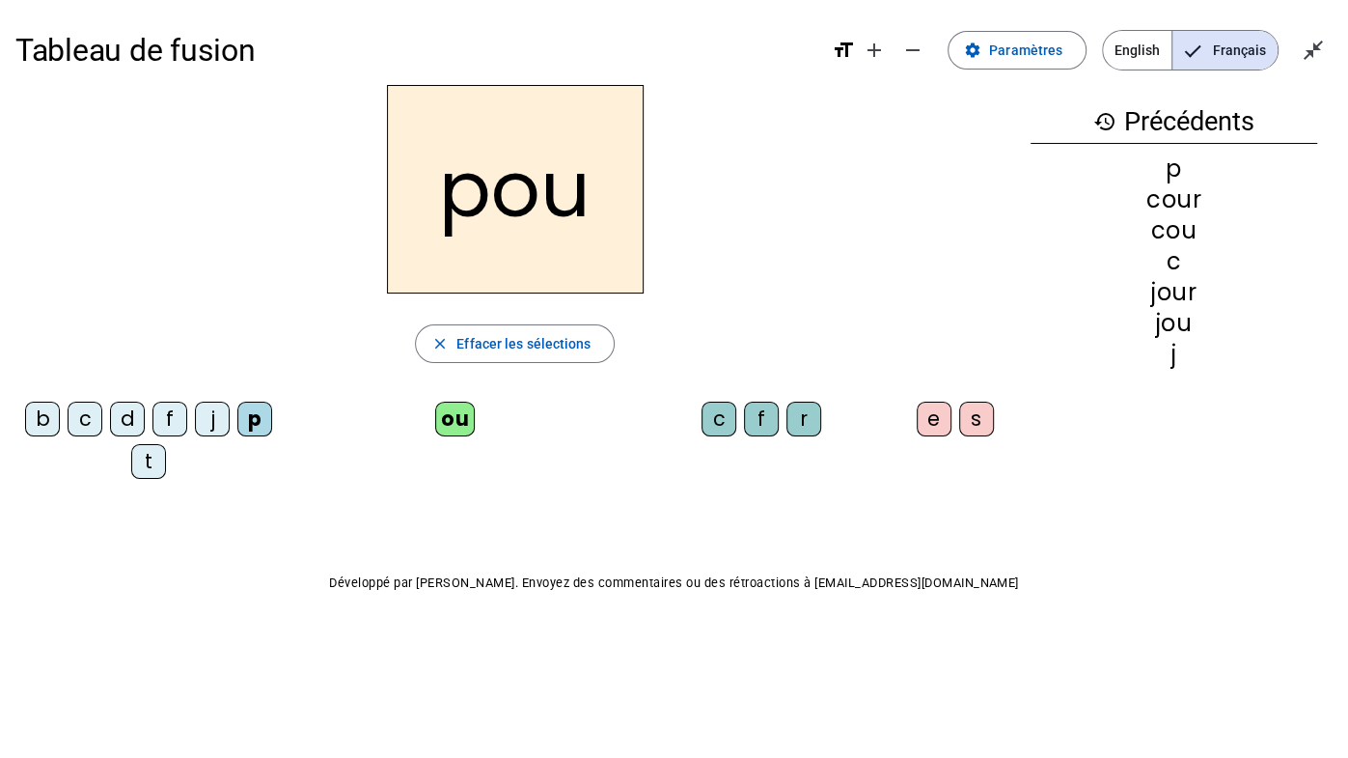
click at [814, 410] on div "r" at bounding box center [804, 419] width 35 height 35
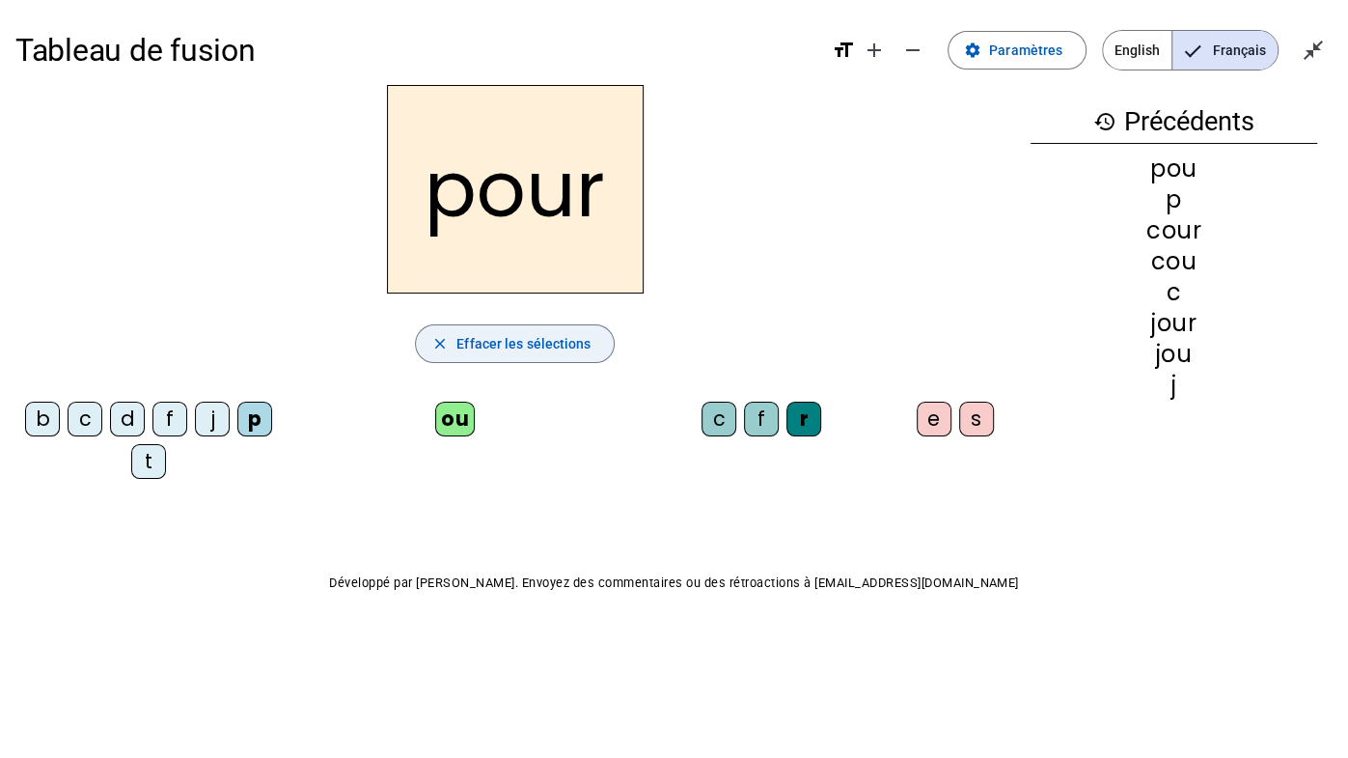
click at [492, 337] on span "Effacer les sélections" at bounding box center [524, 343] width 134 height 23
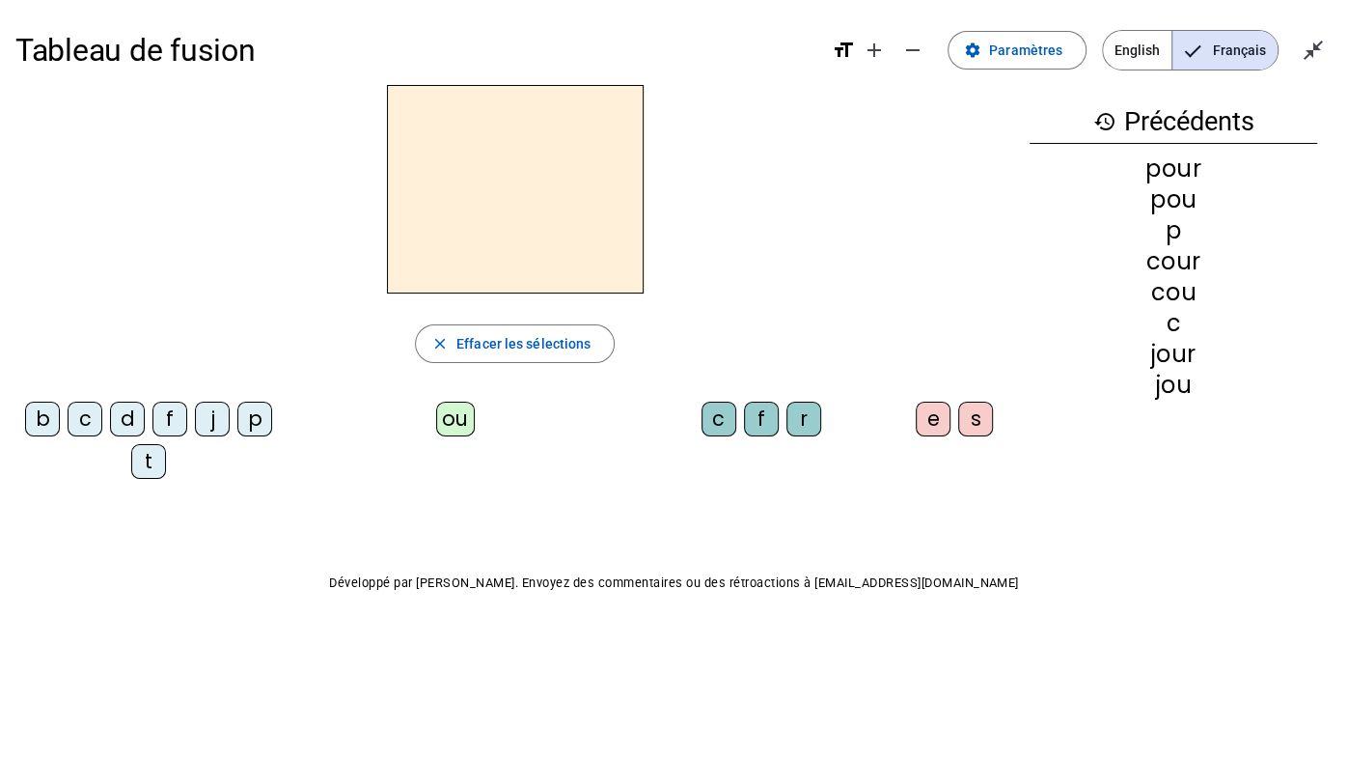
click at [251, 402] on div "p" at bounding box center [254, 419] width 35 height 35
click at [453, 412] on div "ou" at bounding box center [455, 419] width 39 height 35
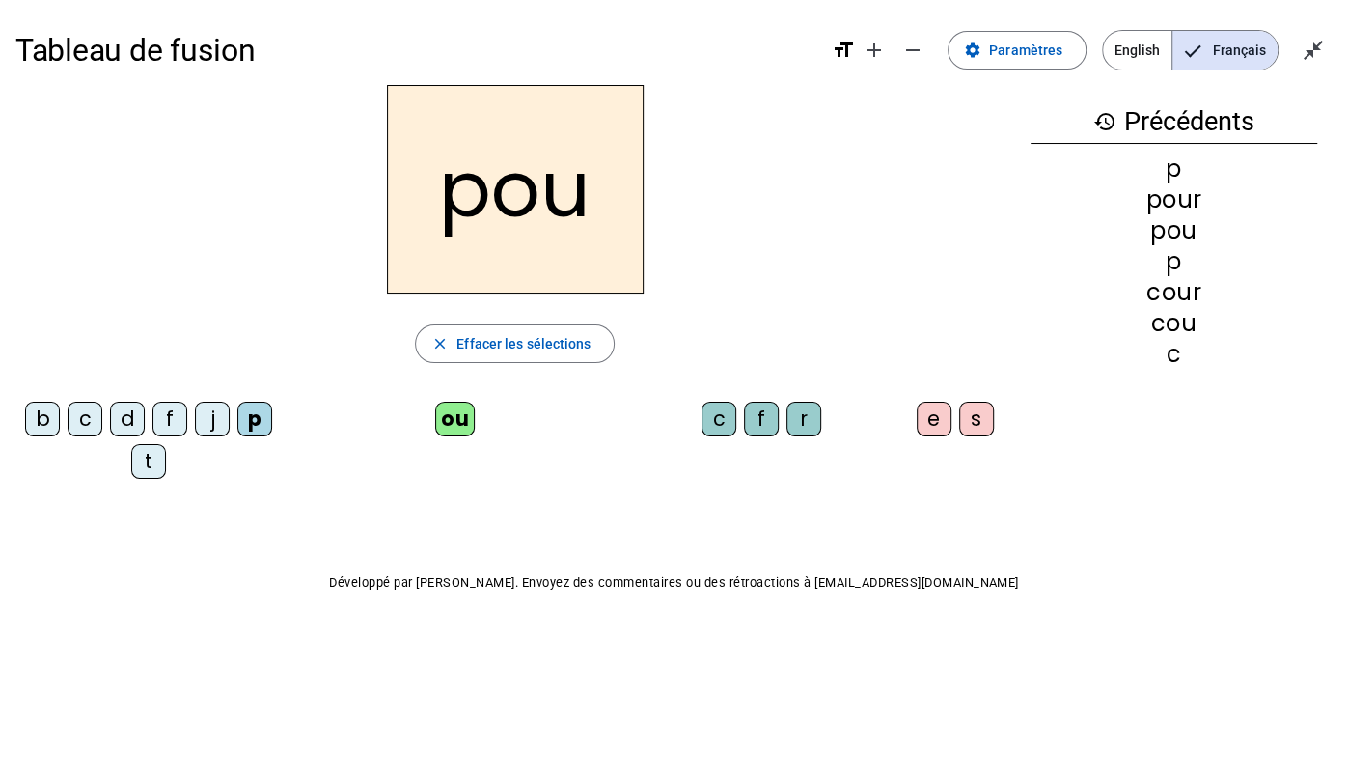
click at [763, 413] on div "f" at bounding box center [761, 419] width 35 height 35
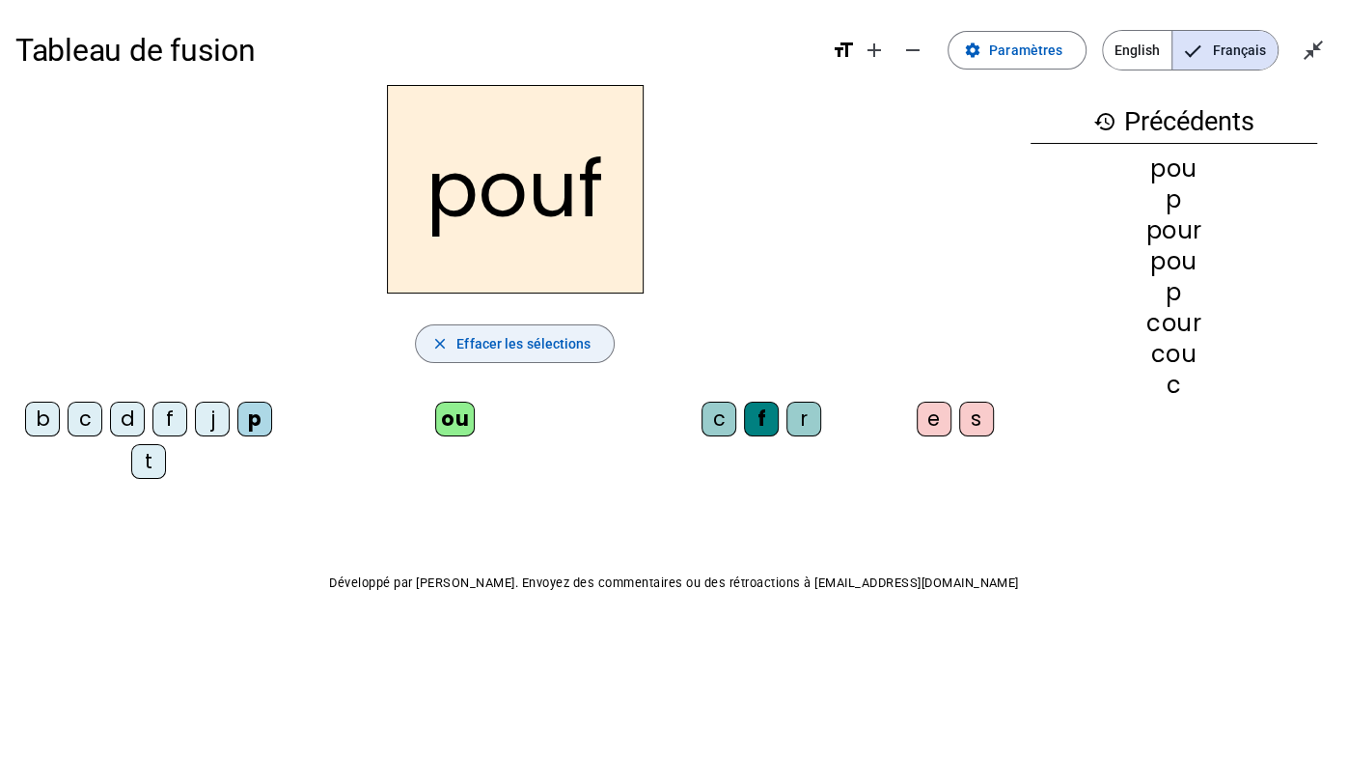
click at [563, 336] on span "Effacer les sélections" at bounding box center [524, 343] width 134 height 23
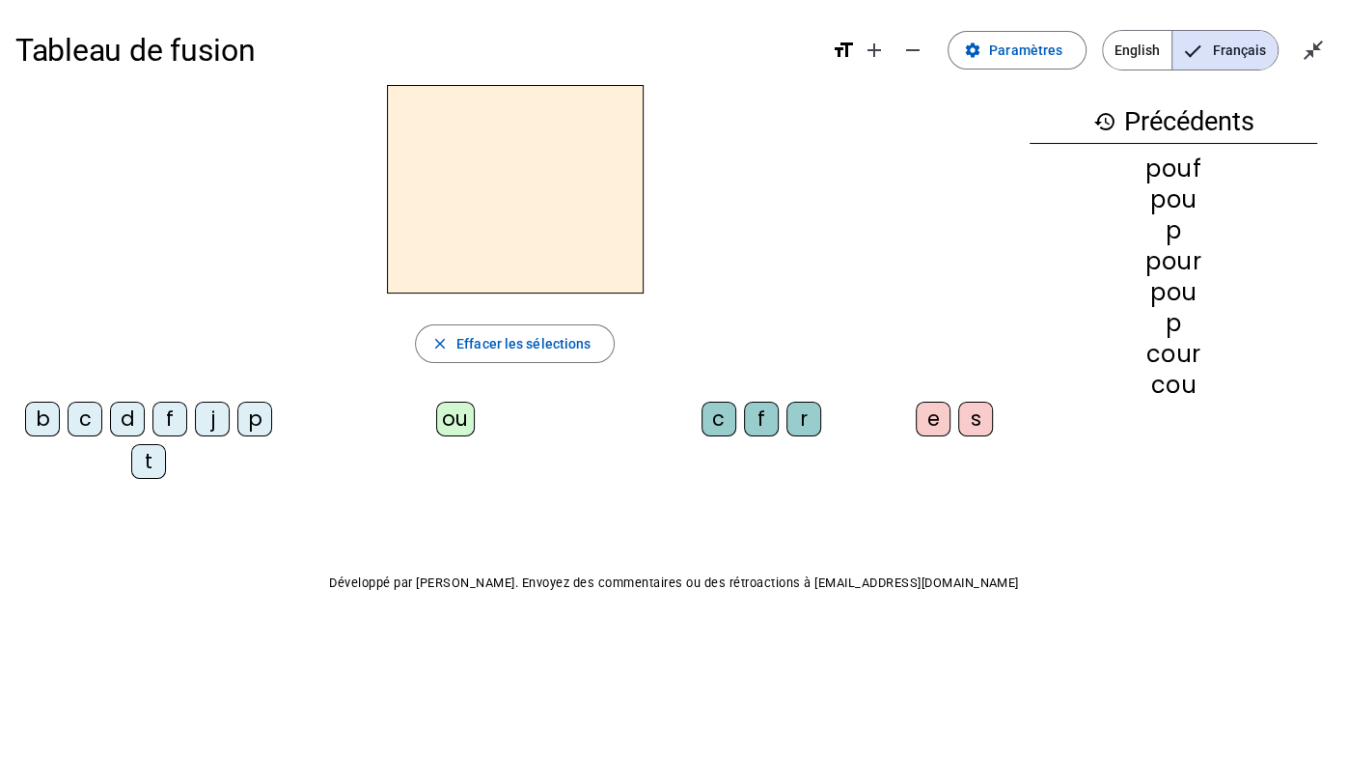
click at [251, 418] on div "p" at bounding box center [254, 419] width 35 height 35
click at [454, 409] on div "ou" at bounding box center [455, 419] width 39 height 35
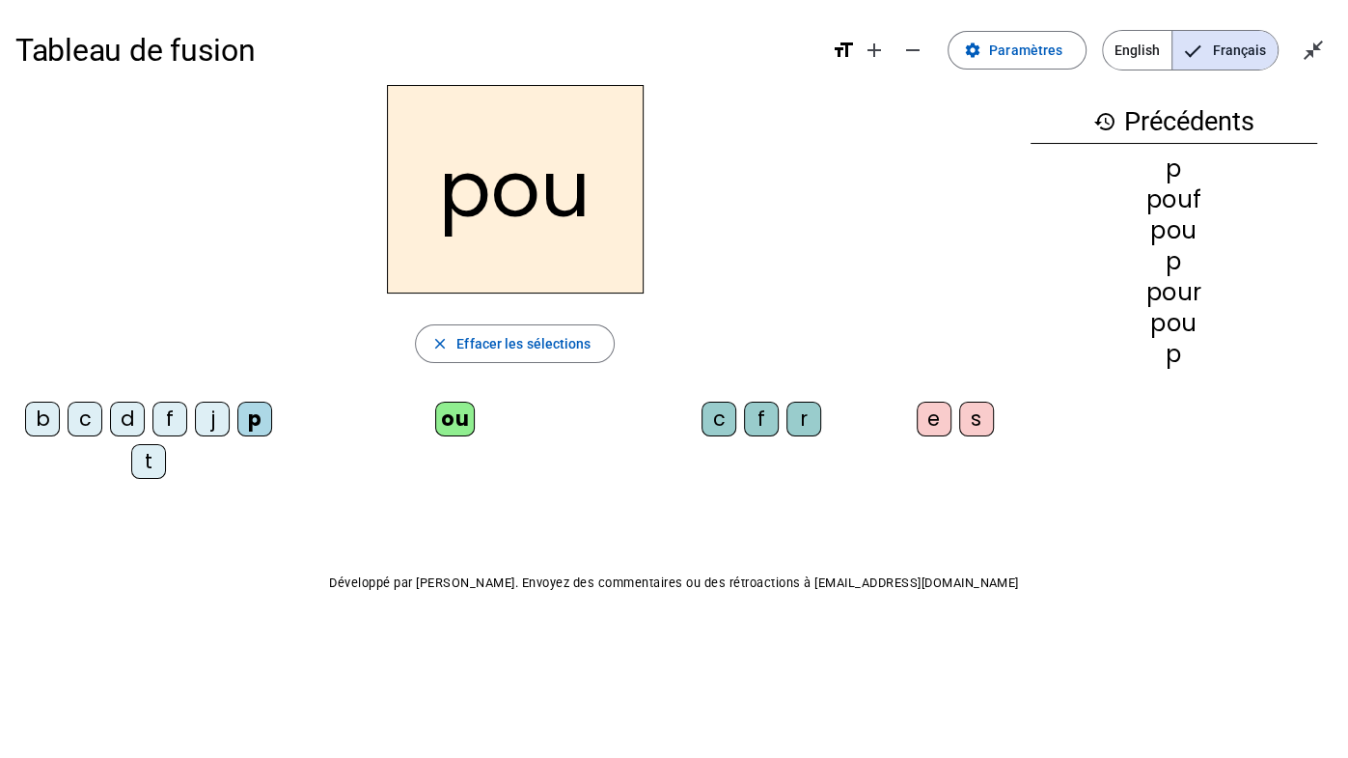
click at [710, 416] on div "c" at bounding box center [719, 419] width 35 height 35
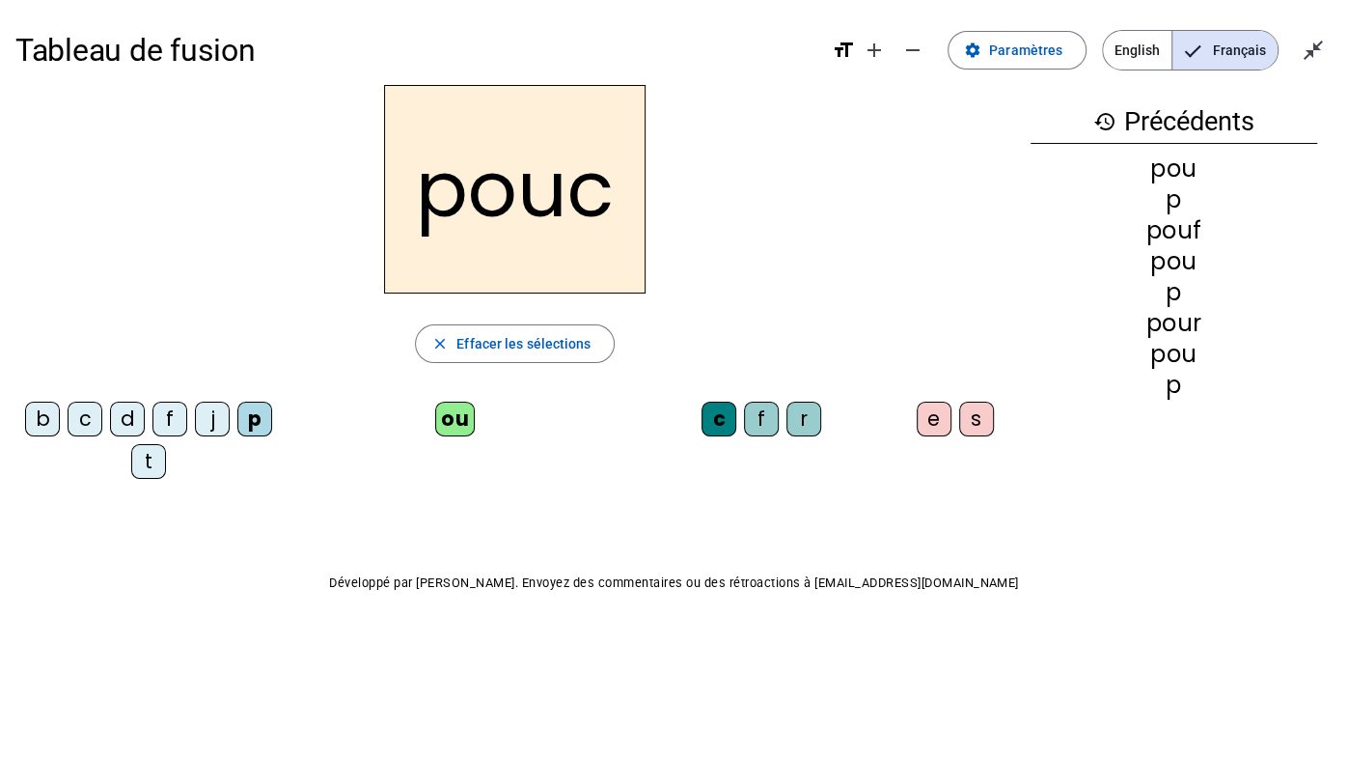
click at [929, 421] on div "e" at bounding box center [934, 419] width 35 height 35
